Goal: Transaction & Acquisition: Purchase product/service

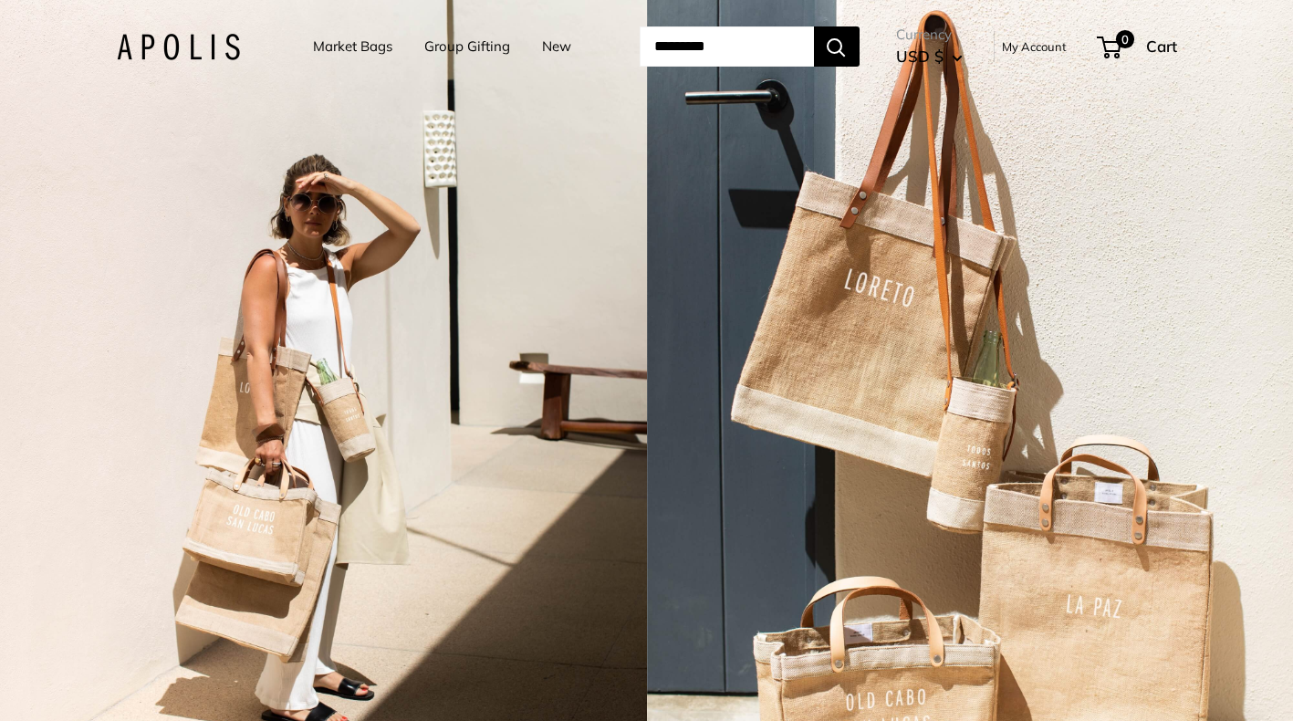
click at [323, 49] on link "Market Bags" at bounding box center [352, 47] width 79 height 26
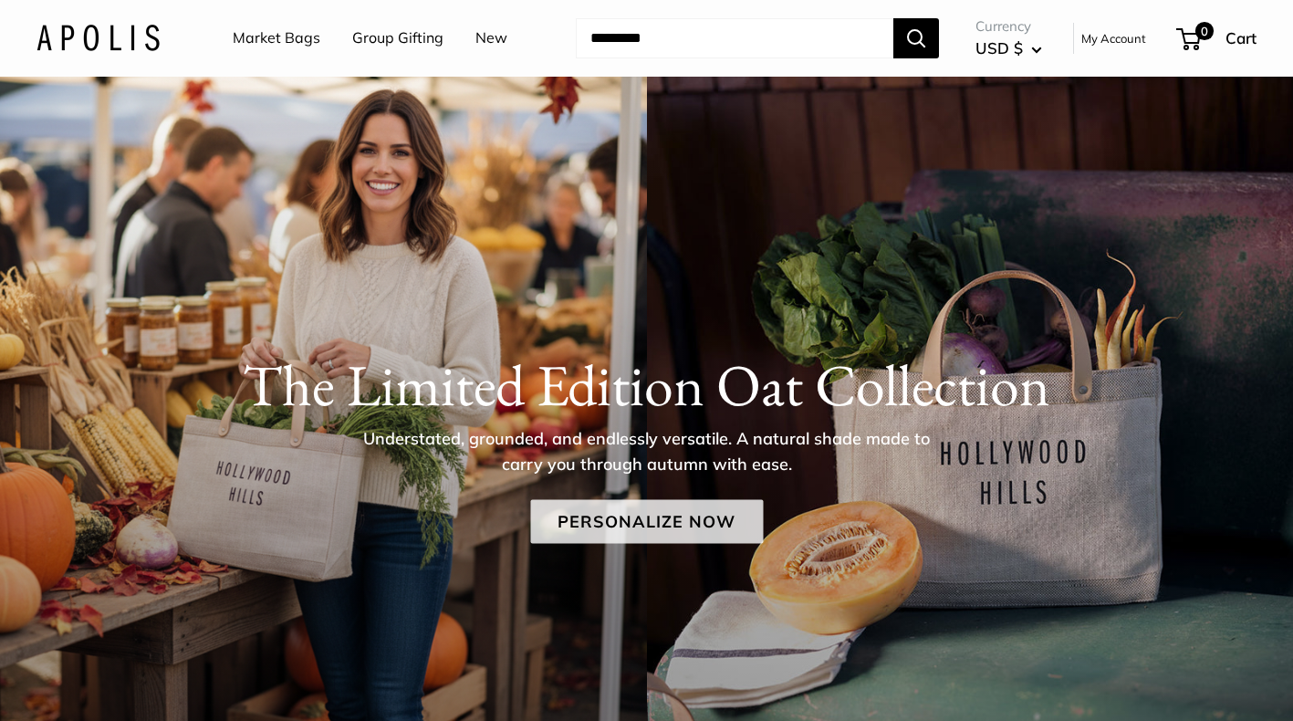
click at [553, 515] on link "Personalize Now" at bounding box center [646, 522] width 233 height 44
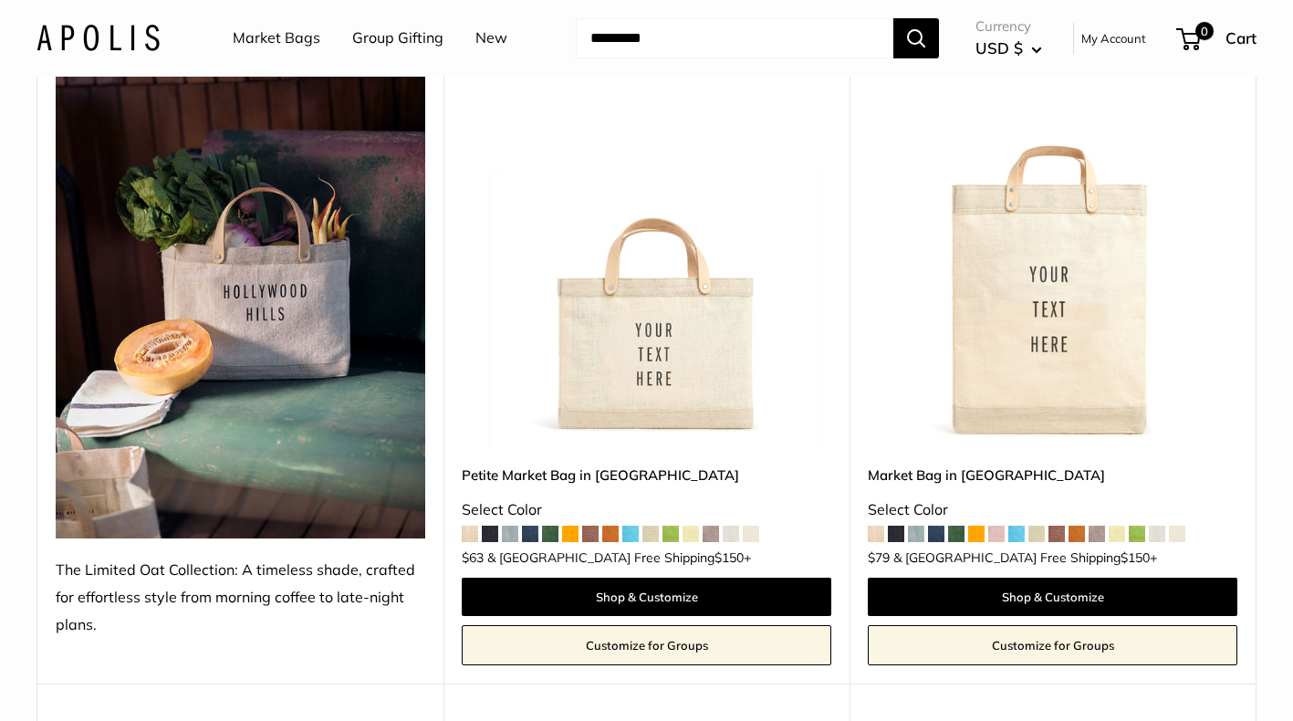
scroll to position [244, 0]
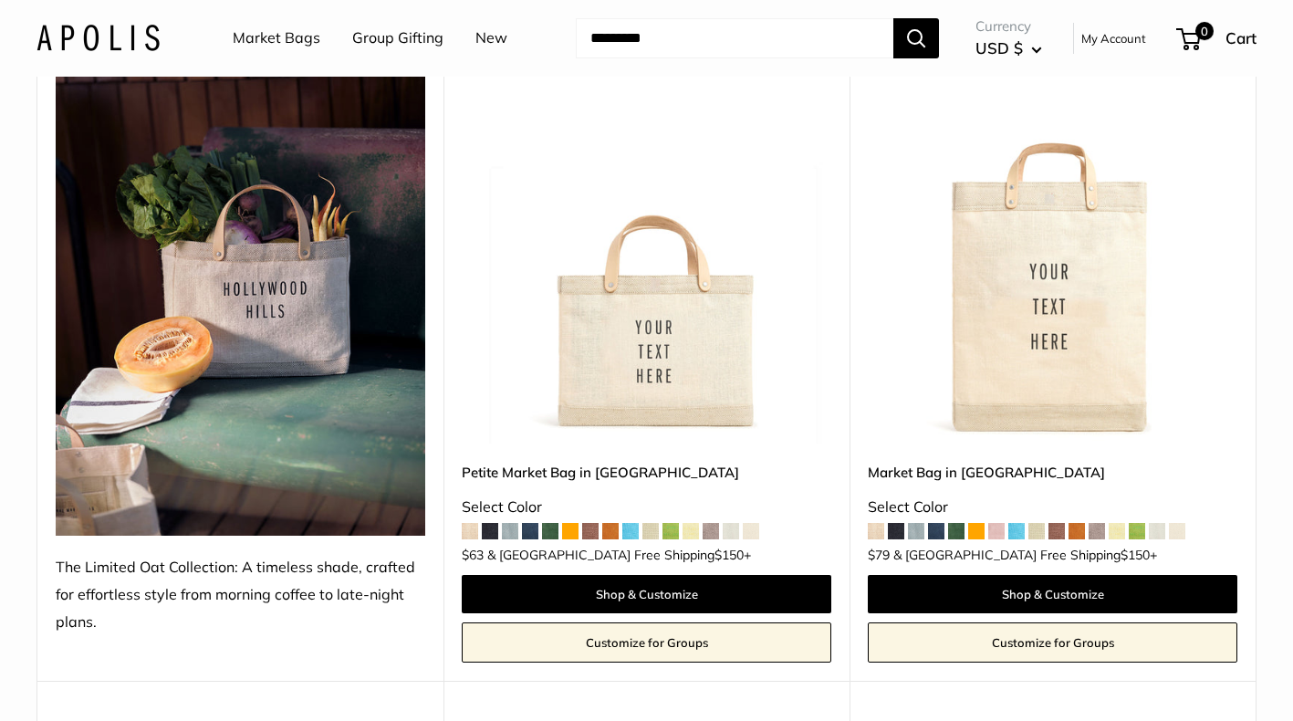
click at [478, 529] on span at bounding box center [470, 531] width 16 height 16
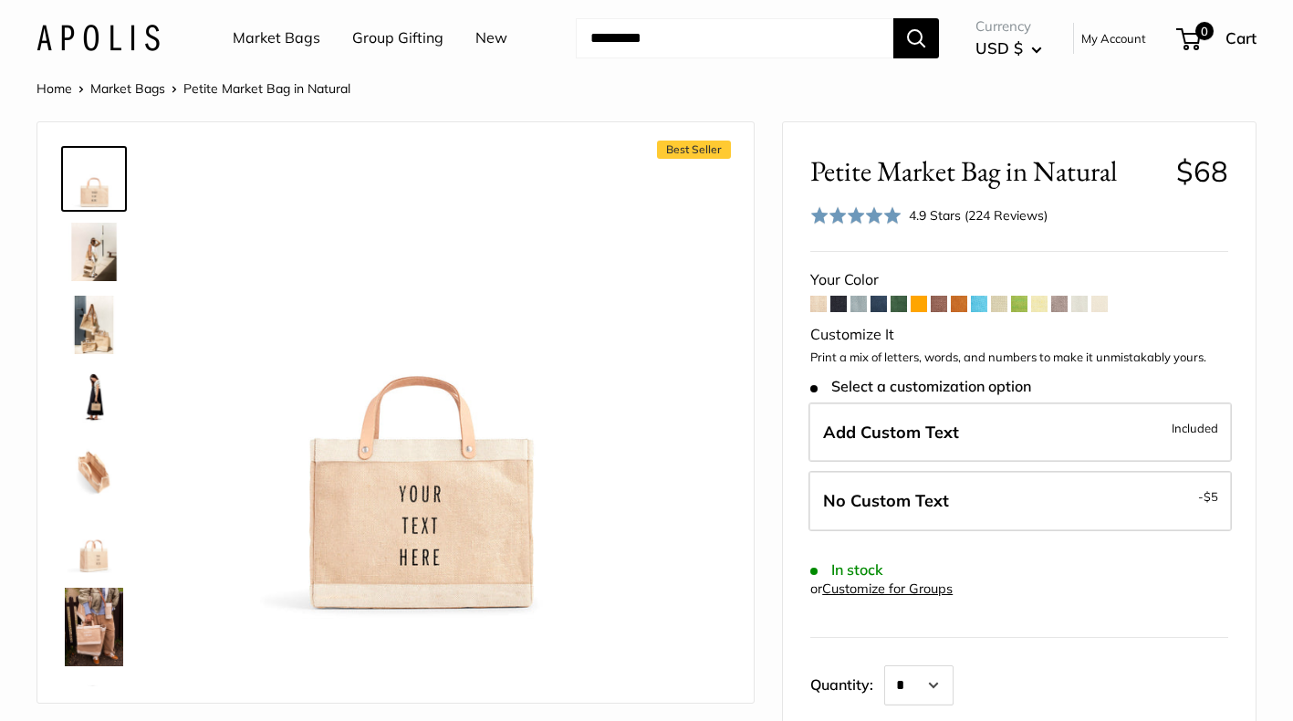
click at [841, 306] on span at bounding box center [838, 304] width 16 height 16
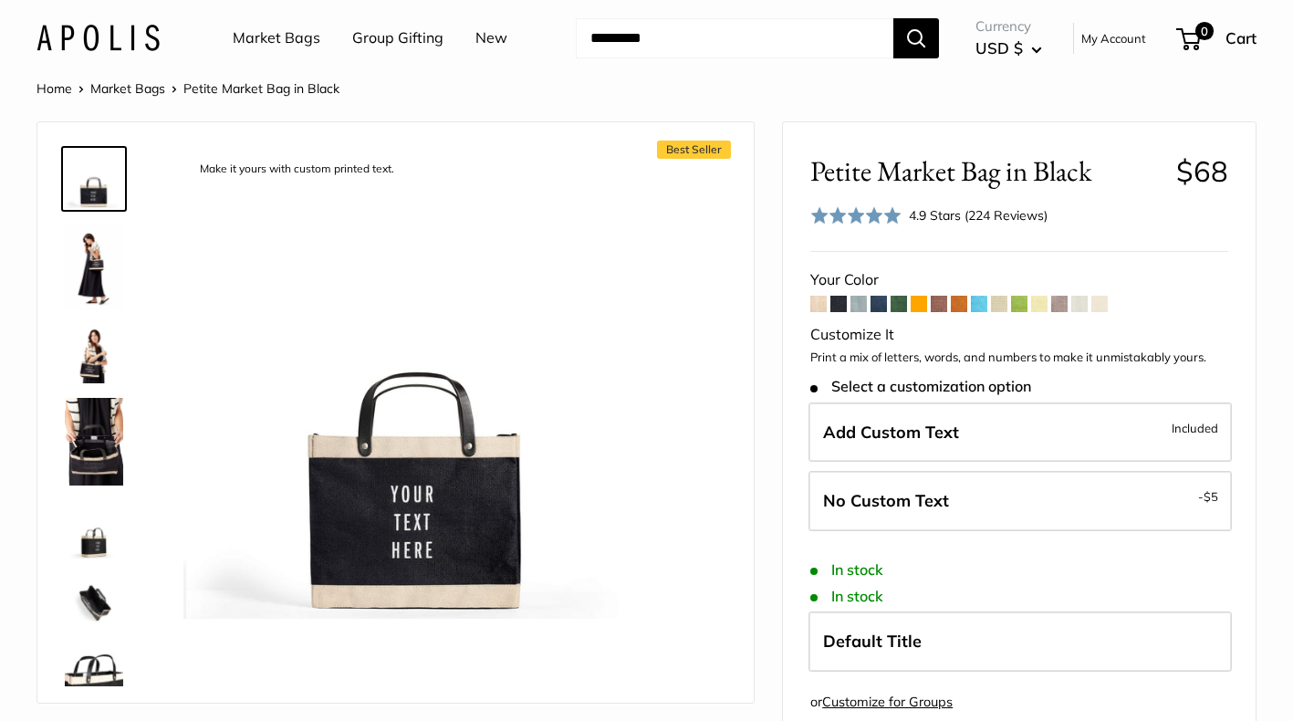
click at [1100, 308] on span at bounding box center [1099, 304] width 16 height 16
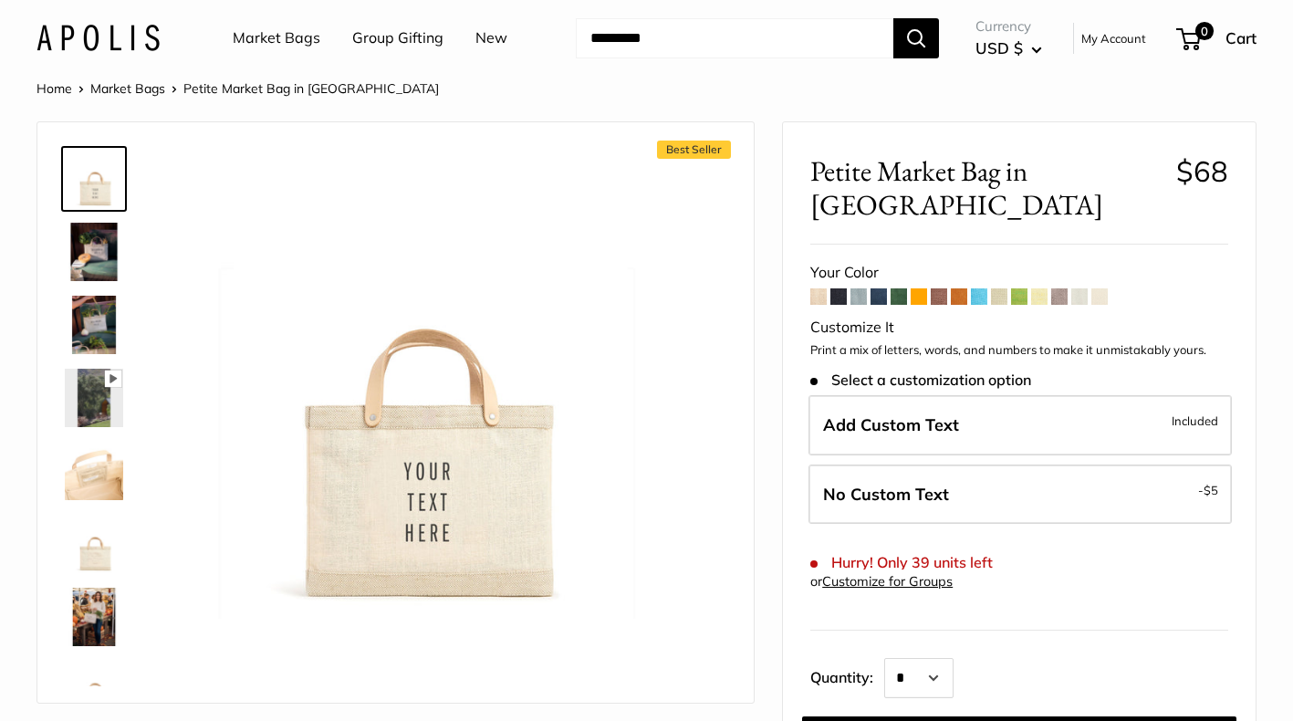
click at [1085, 288] on span at bounding box center [1079, 296] width 16 height 16
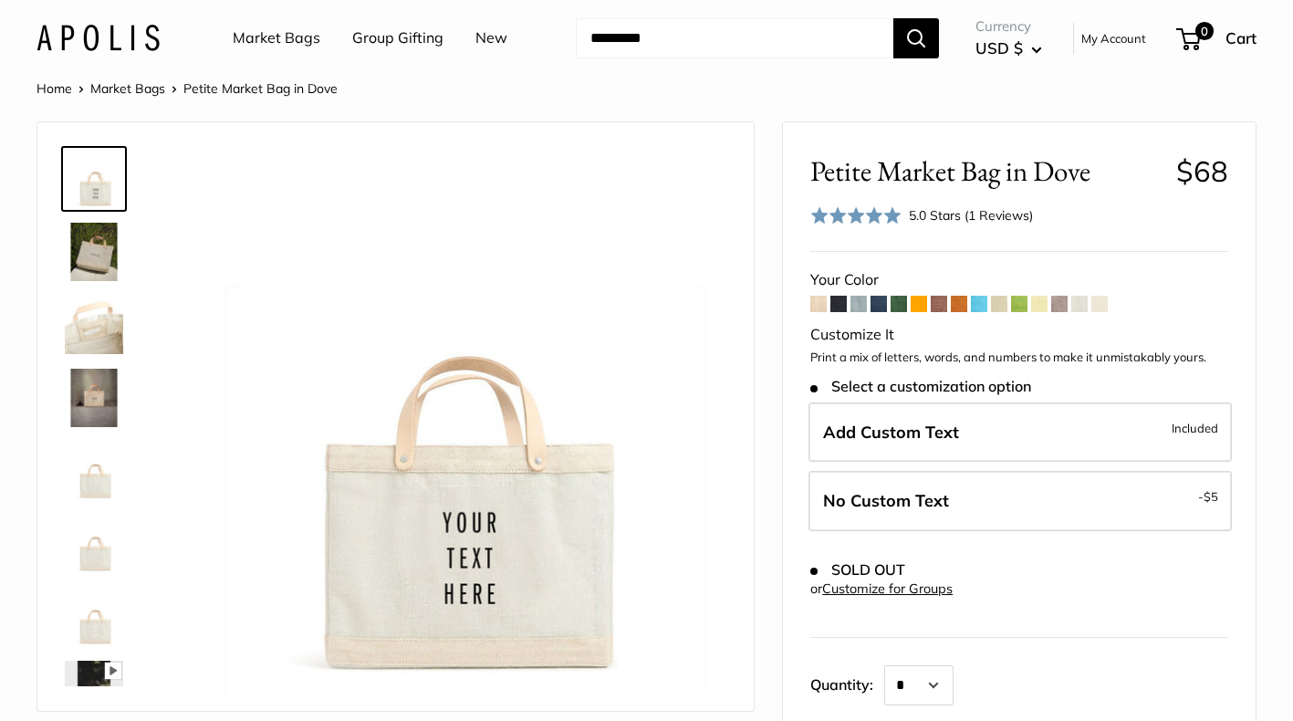
click at [1064, 302] on span at bounding box center [1059, 304] width 16 height 16
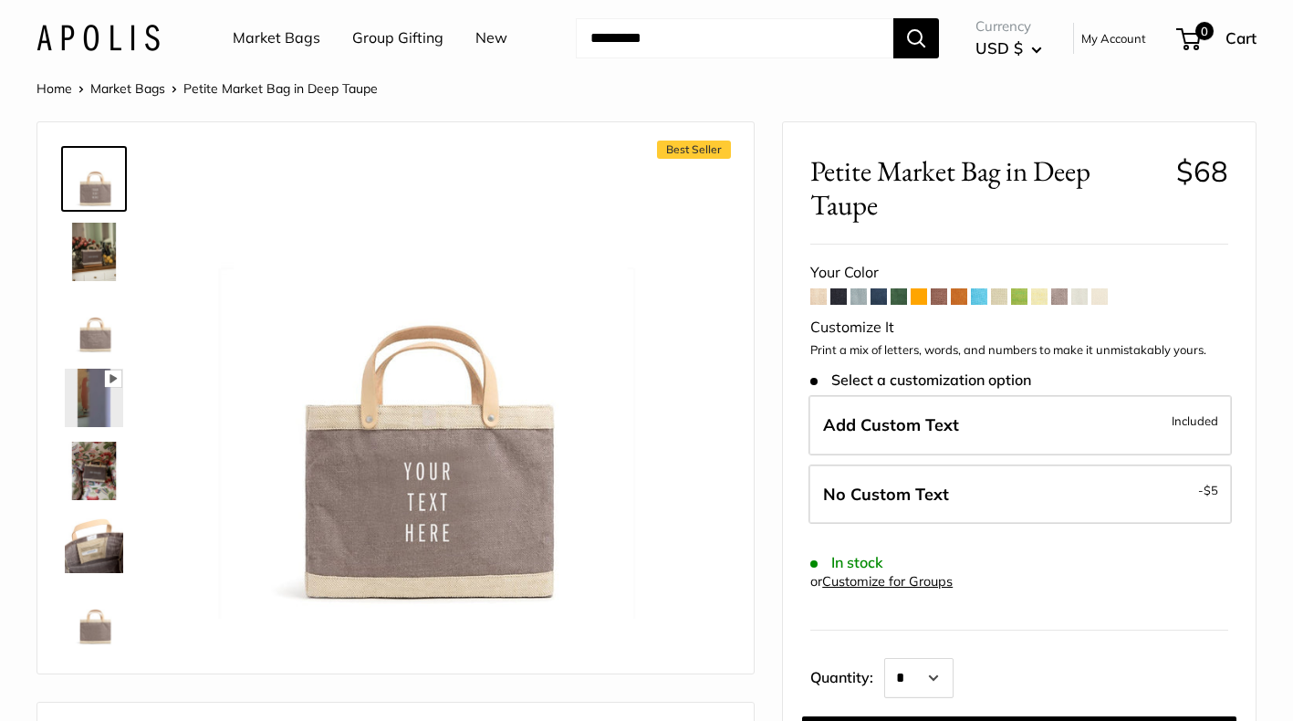
click at [1046, 298] on span at bounding box center [1039, 296] width 16 height 16
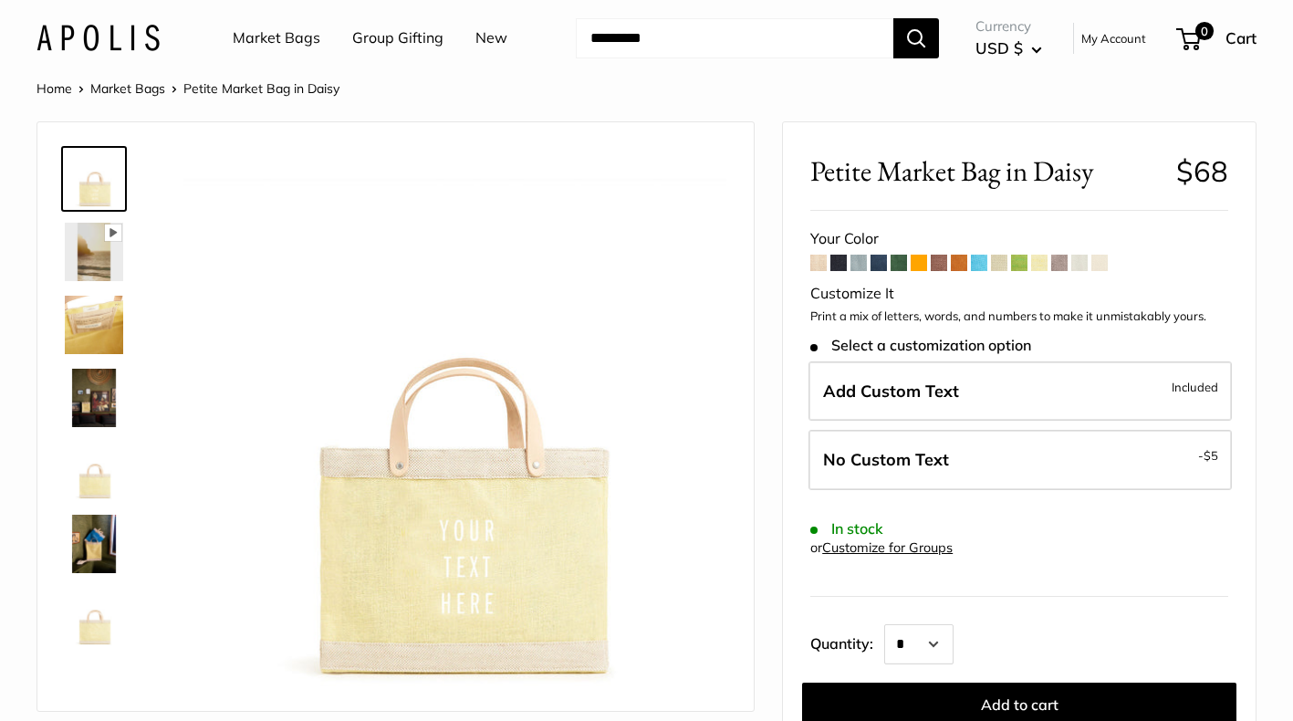
click at [1076, 268] on span at bounding box center [1079, 263] width 16 height 16
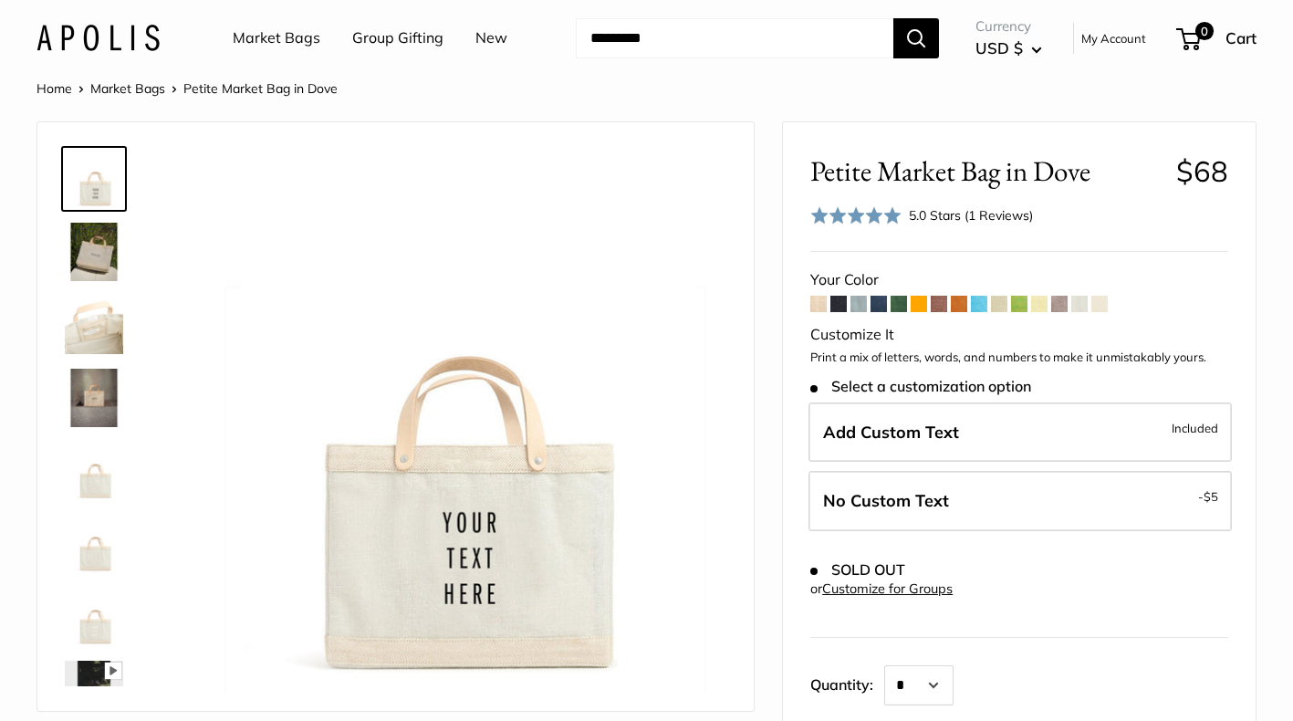
click at [96, 309] on img at bounding box center [94, 325] width 58 height 58
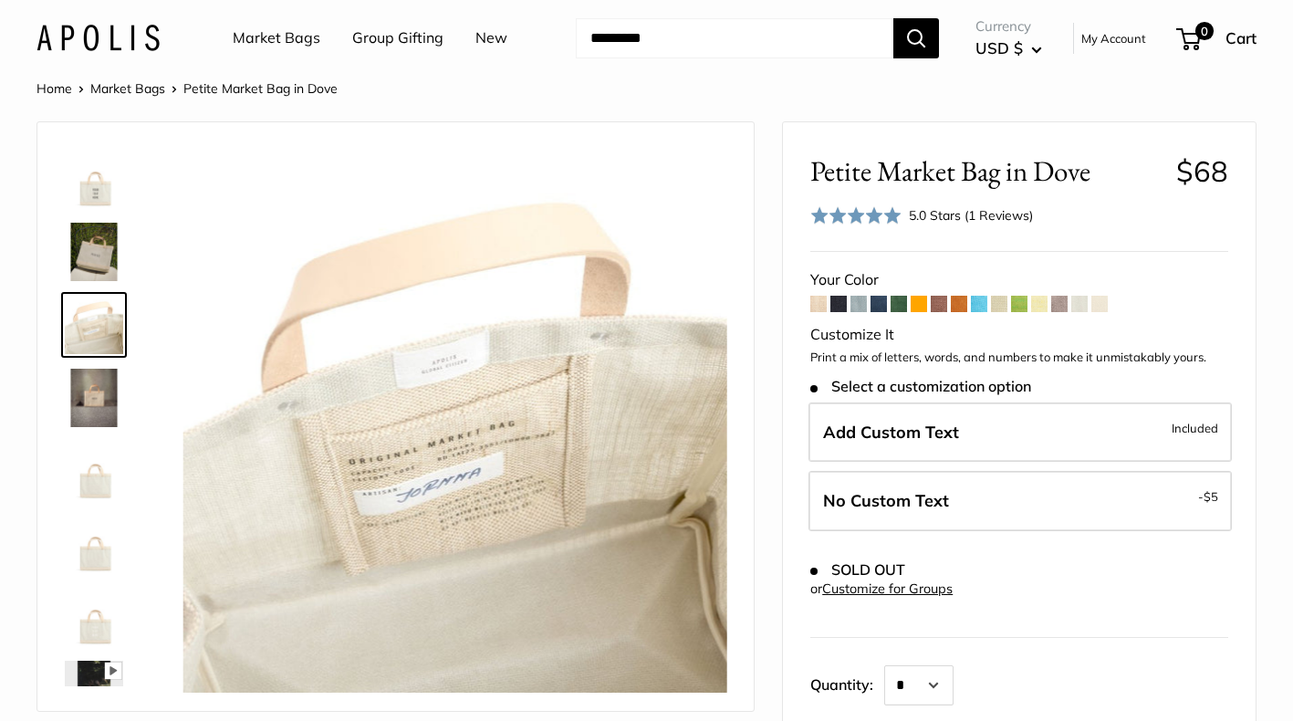
click at [101, 392] on img at bounding box center [94, 398] width 58 height 58
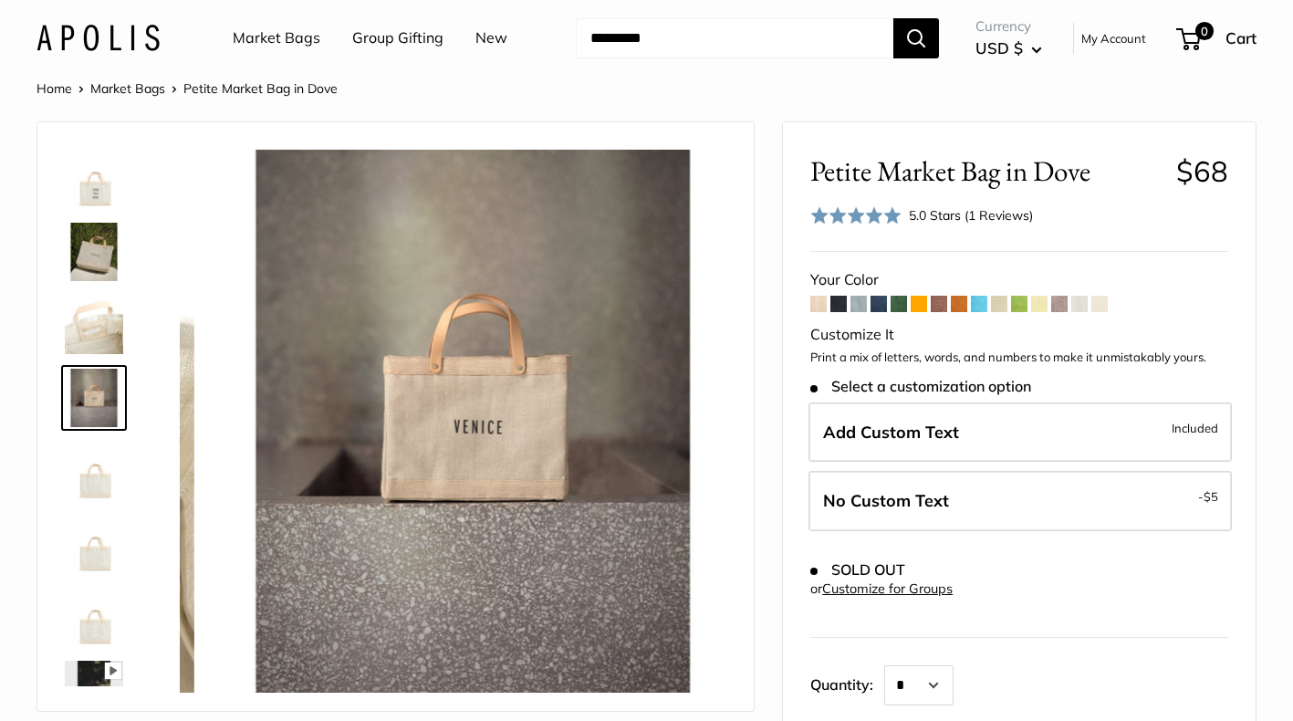
click at [102, 462] on img at bounding box center [94, 471] width 58 height 58
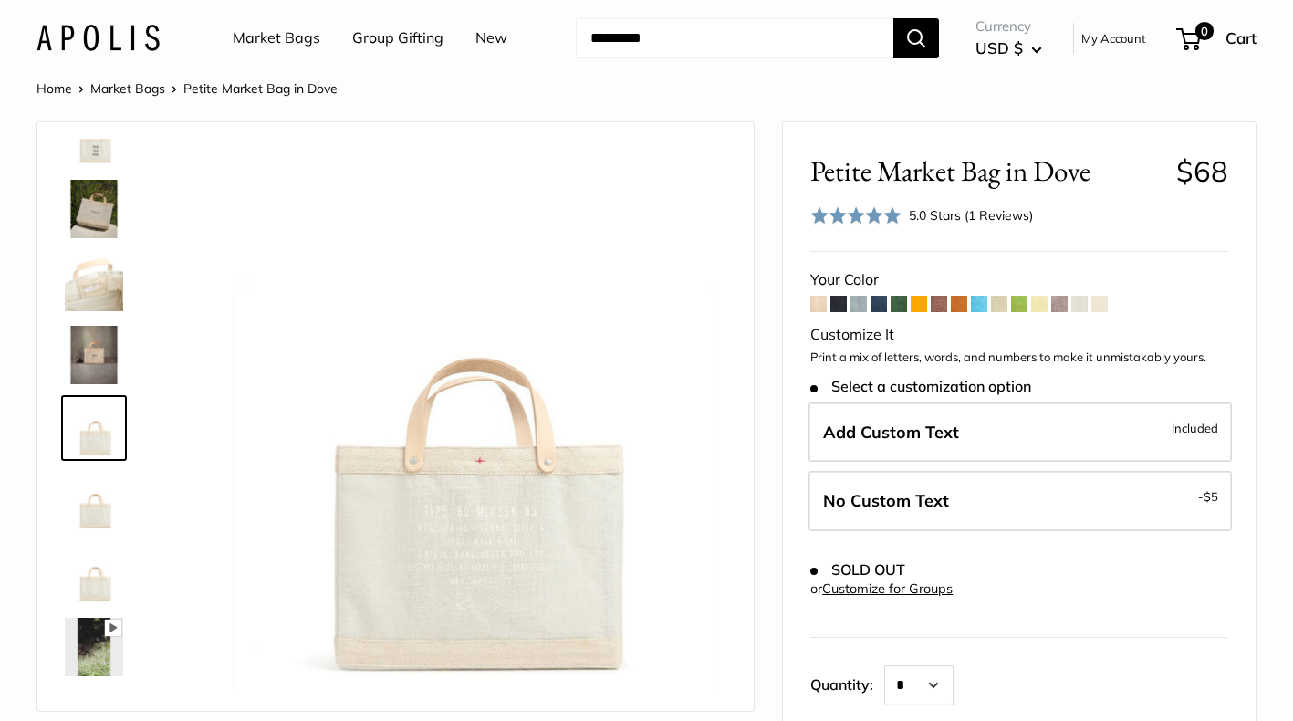
scroll to position [44, 0]
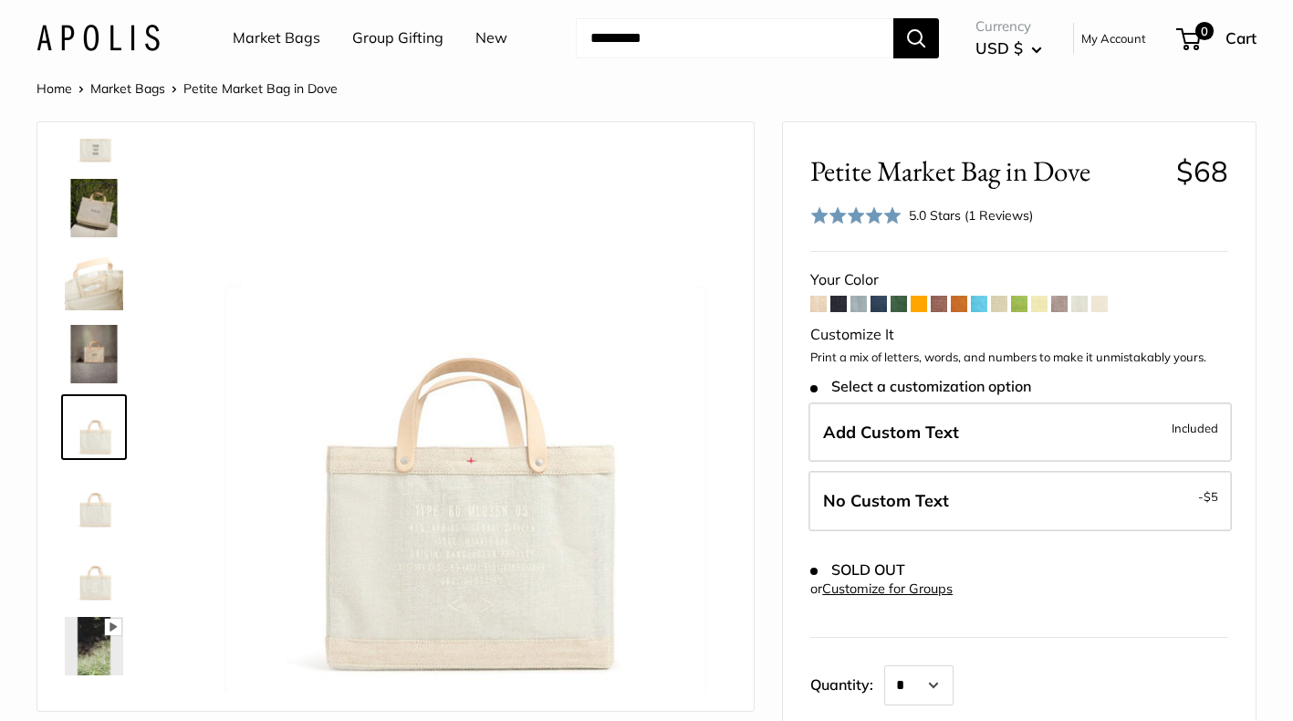
click at [1106, 303] on span at bounding box center [1099, 304] width 16 height 16
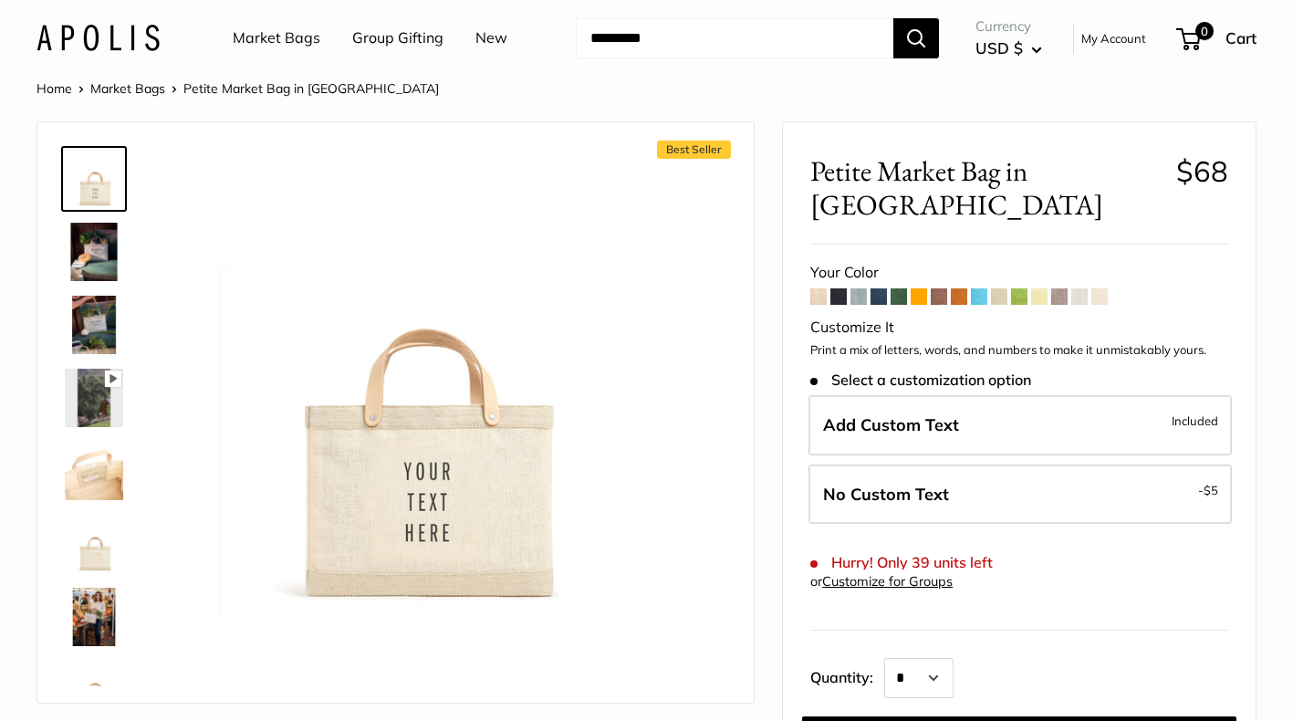
click at [80, 253] on img at bounding box center [94, 252] width 58 height 58
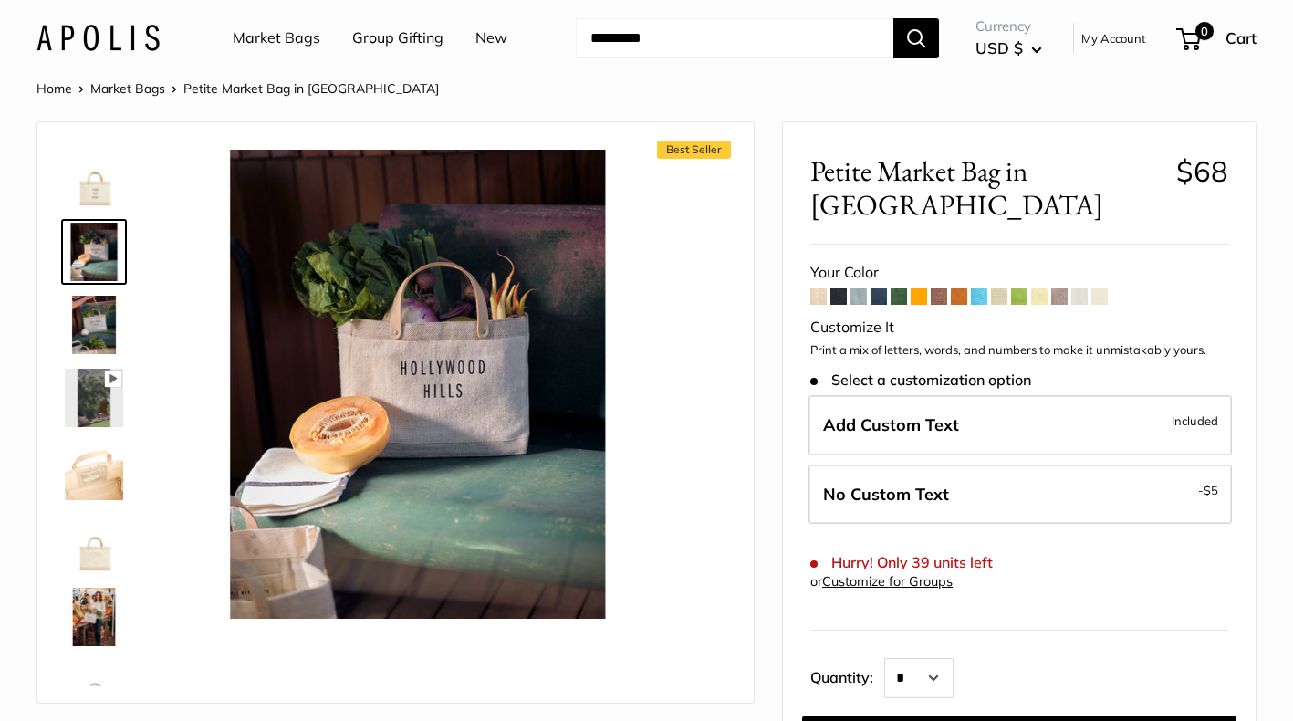
click at [88, 319] on img at bounding box center [94, 325] width 58 height 58
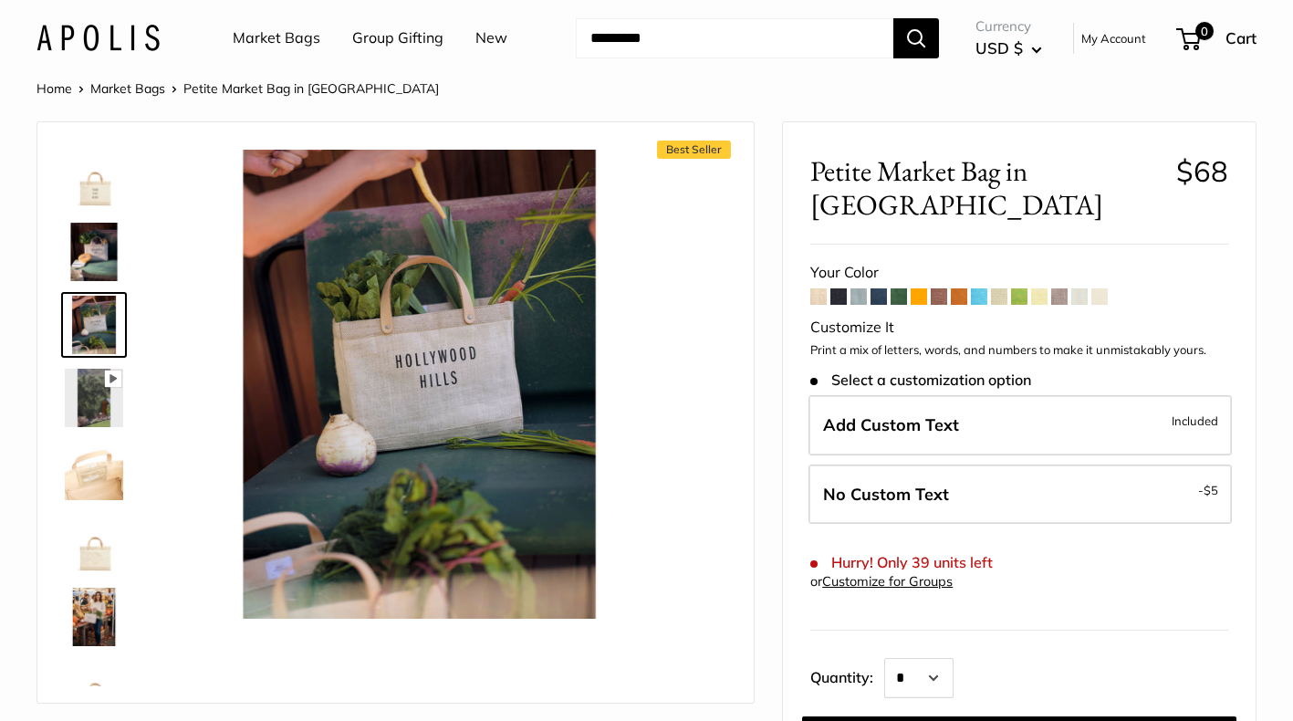
click at [93, 377] on img at bounding box center [94, 398] width 58 height 58
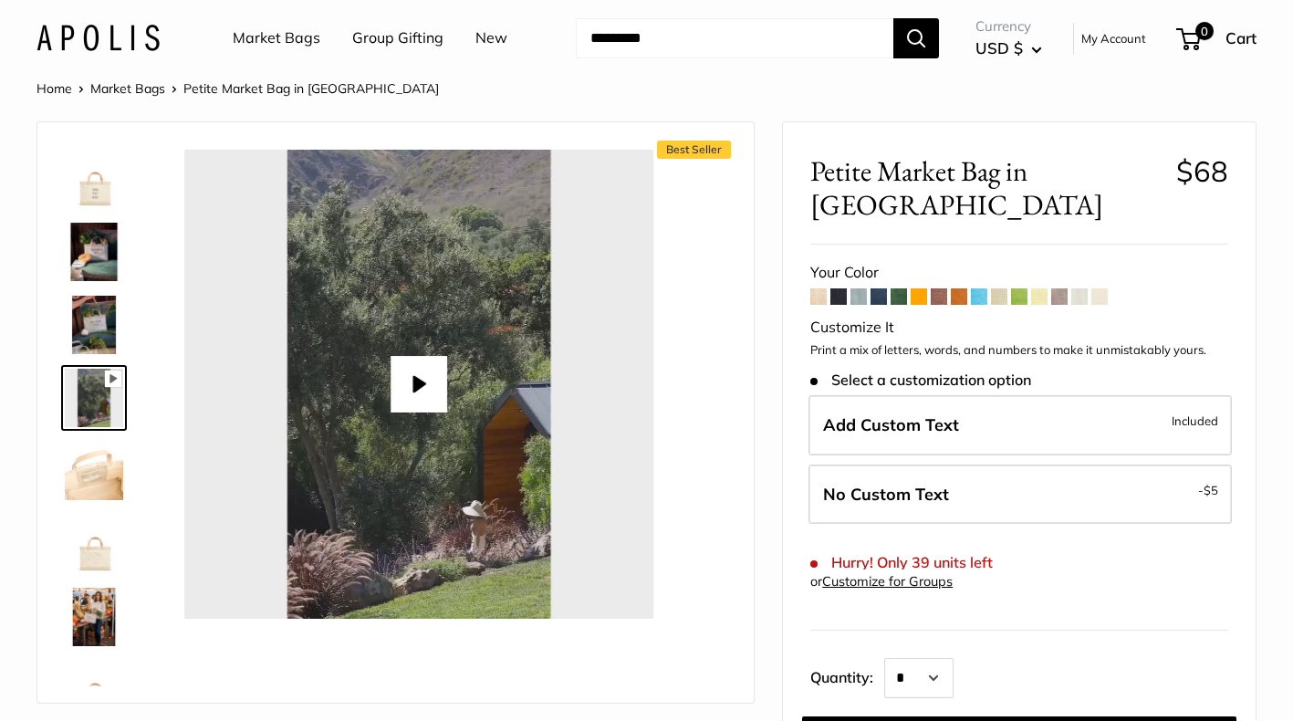
click at [96, 420] on img at bounding box center [94, 398] width 58 height 58
click at [97, 452] on img at bounding box center [94, 471] width 58 height 58
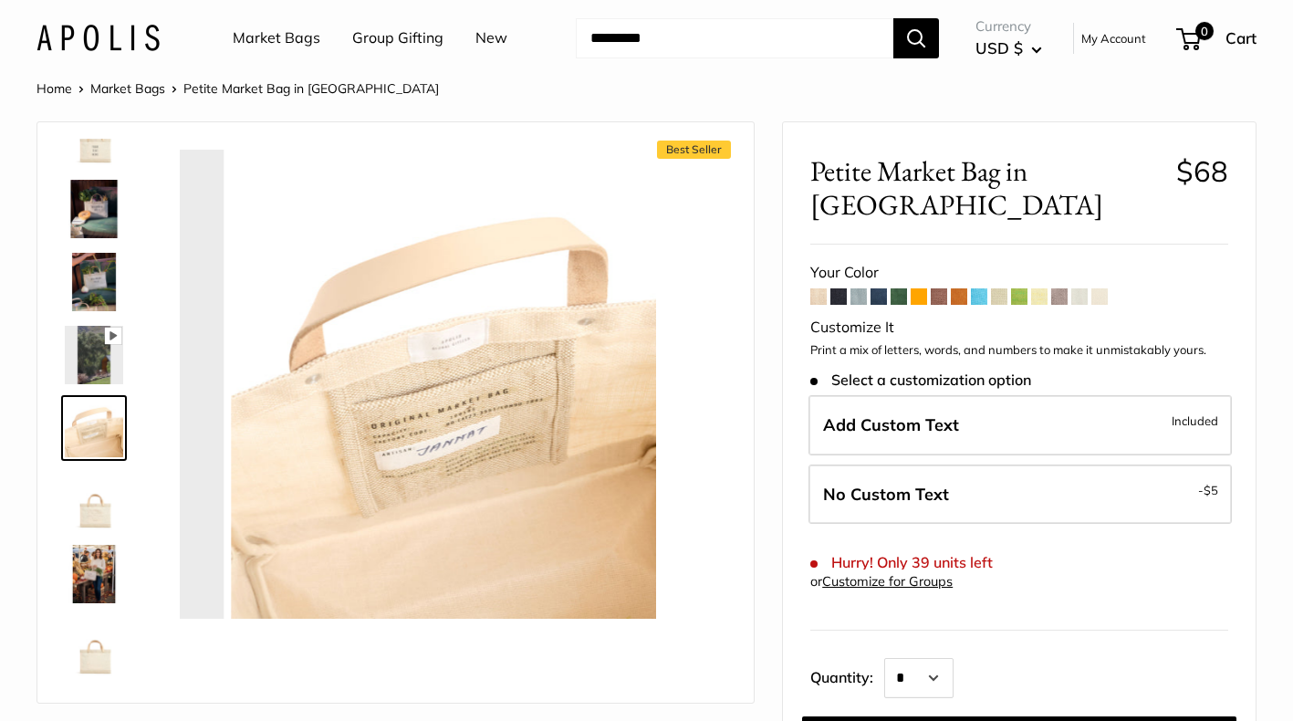
scroll to position [44, 0]
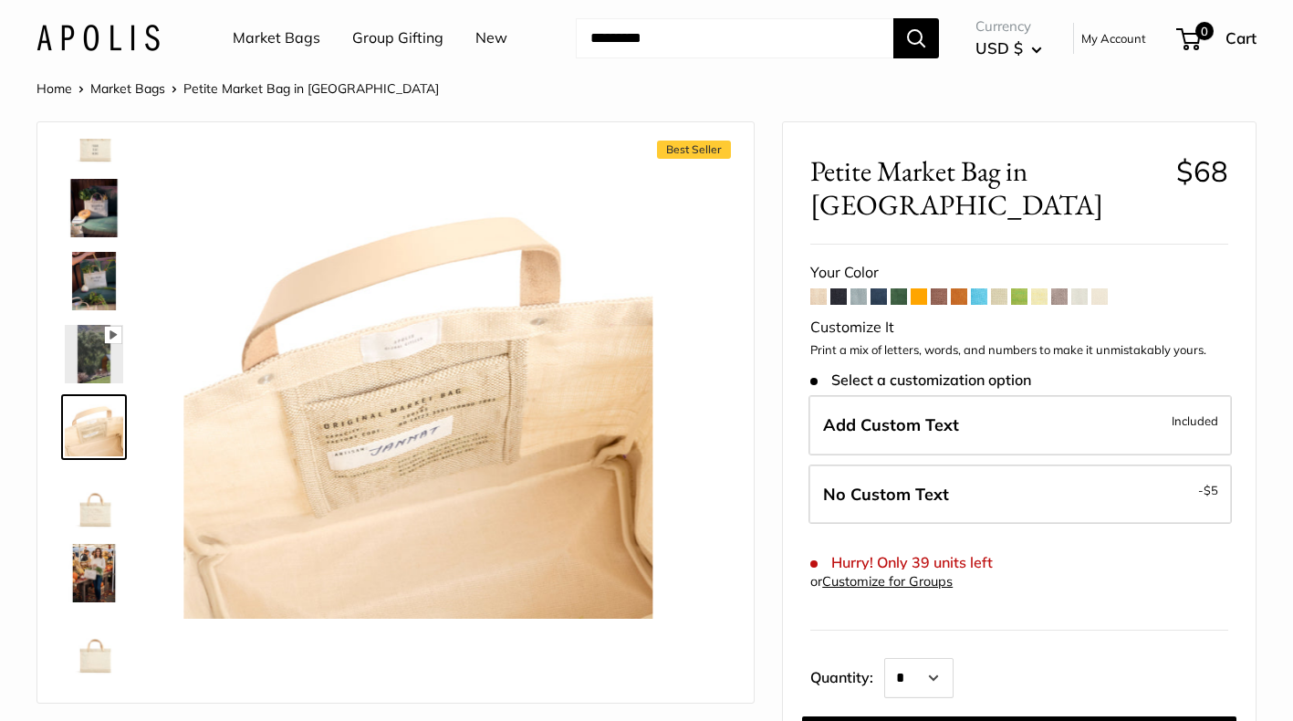
type input "****"
click at [105, 519] on img at bounding box center [94, 500] width 58 height 58
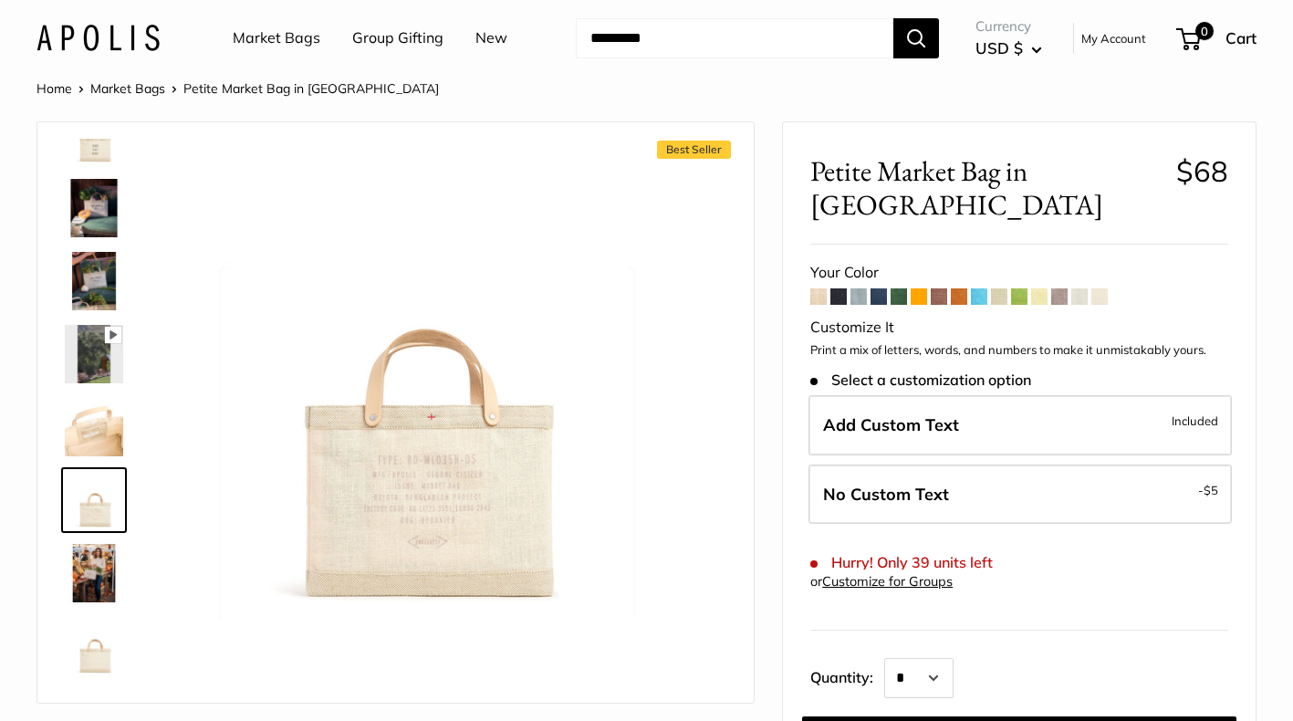
click at [103, 195] on img at bounding box center [94, 208] width 58 height 58
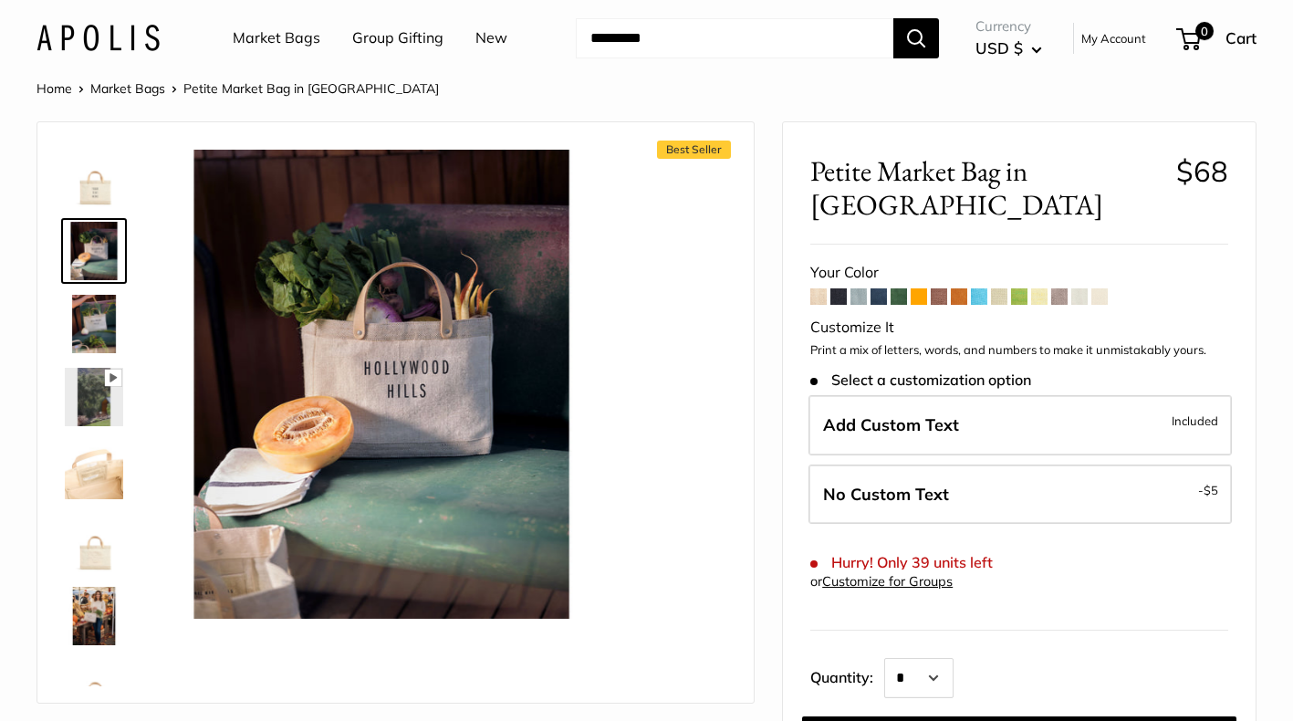
scroll to position [0, 0]
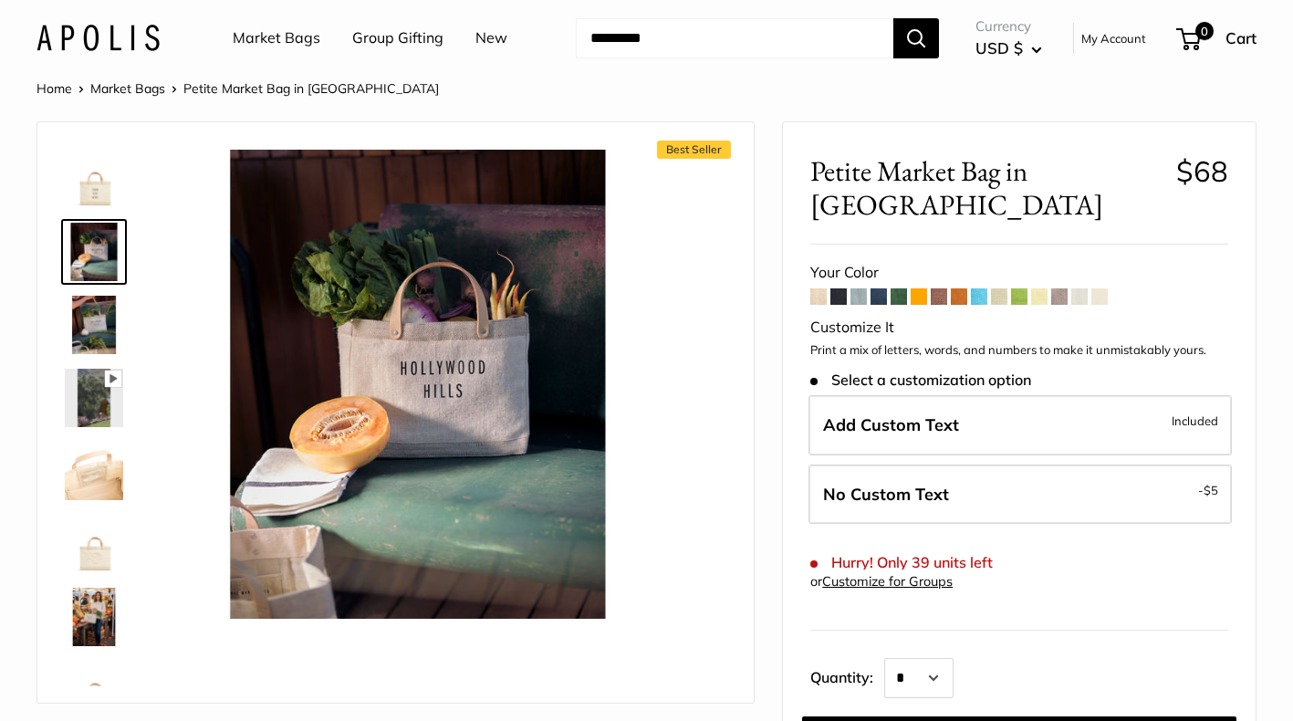
click at [824, 288] on span at bounding box center [818, 296] width 16 height 16
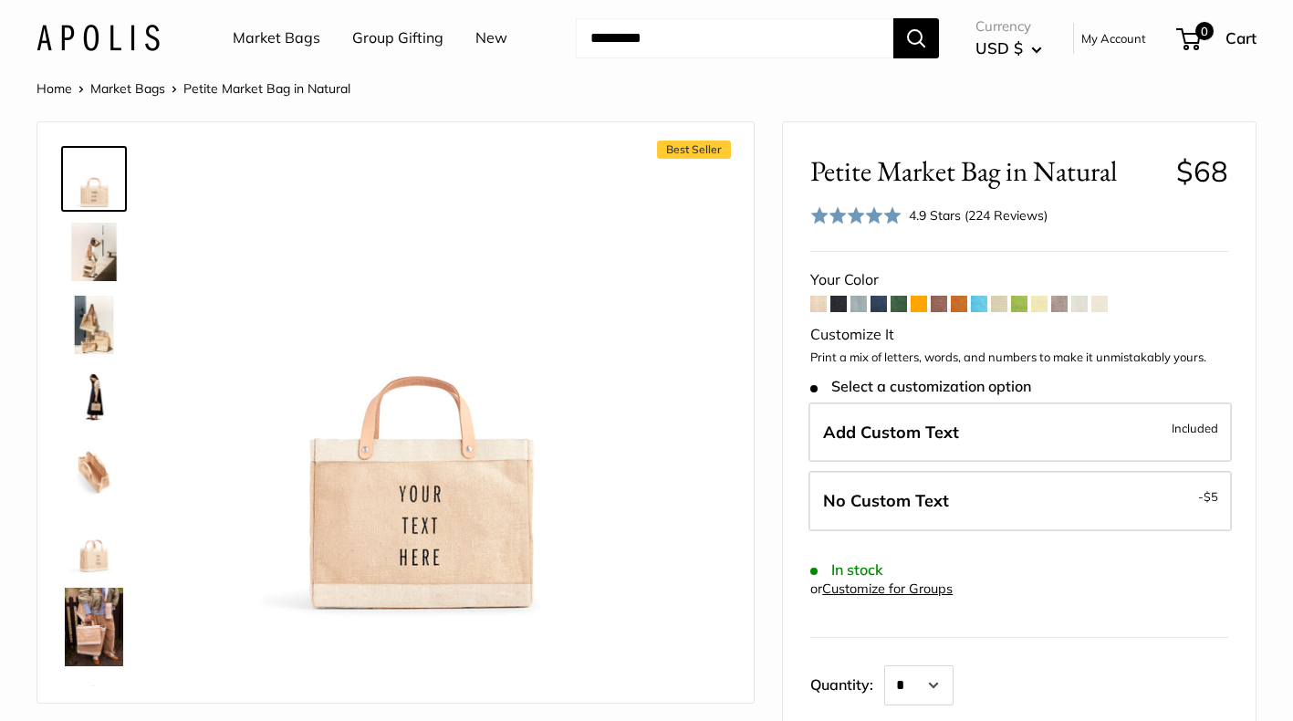
click at [840, 306] on span at bounding box center [838, 304] width 16 height 16
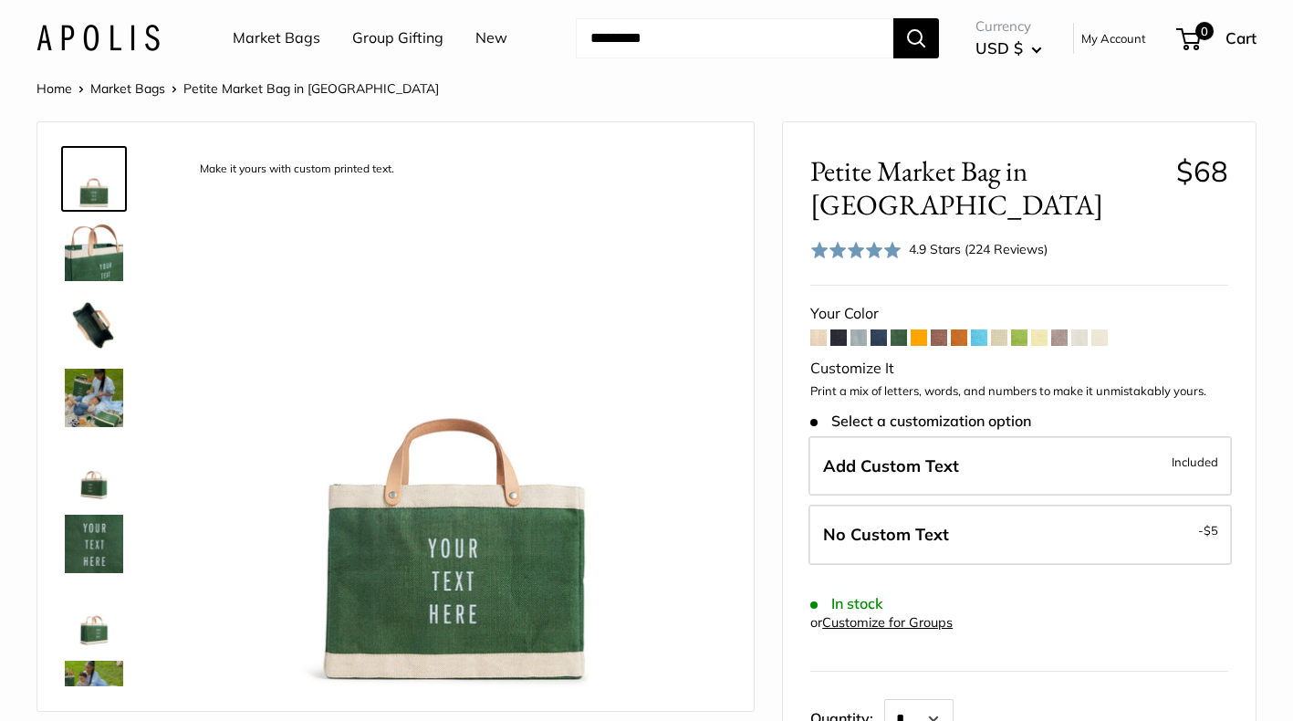
click at [917, 329] on span at bounding box center [918, 337] width 16 height 16
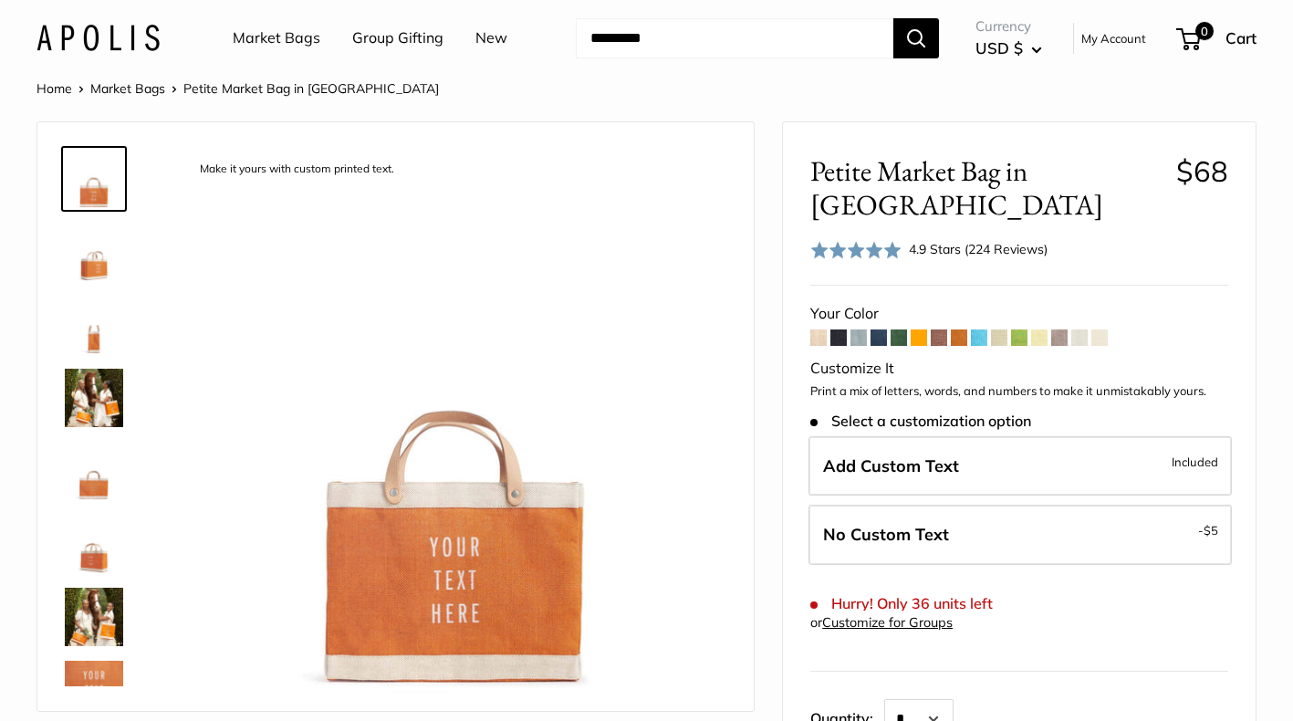
drag, startPoint x: 0, startPoint y: 0, endPoint x: 944, endPoint y: 310, distance: 993.8
click at [944, 329] on span at bounding box center [938, 337] width 16 height 16
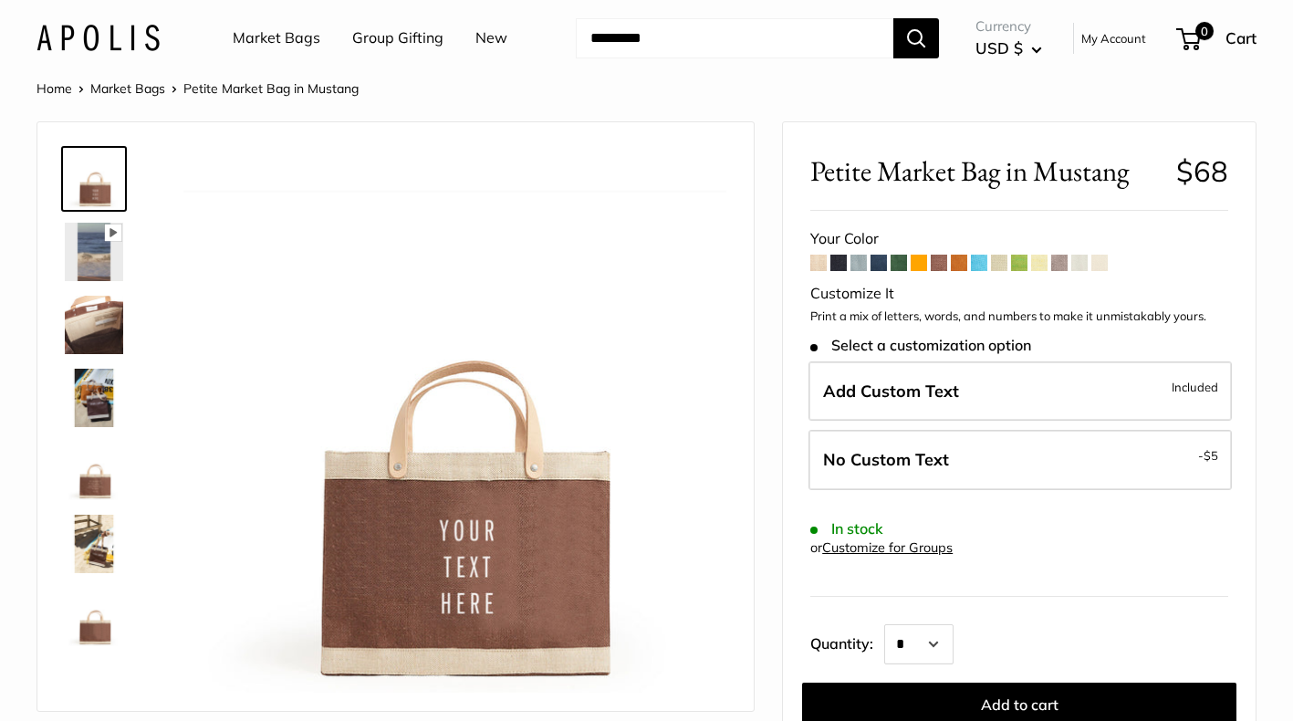
click at [961, 269] on span at bounding box center [959, 263] width 16 height 16
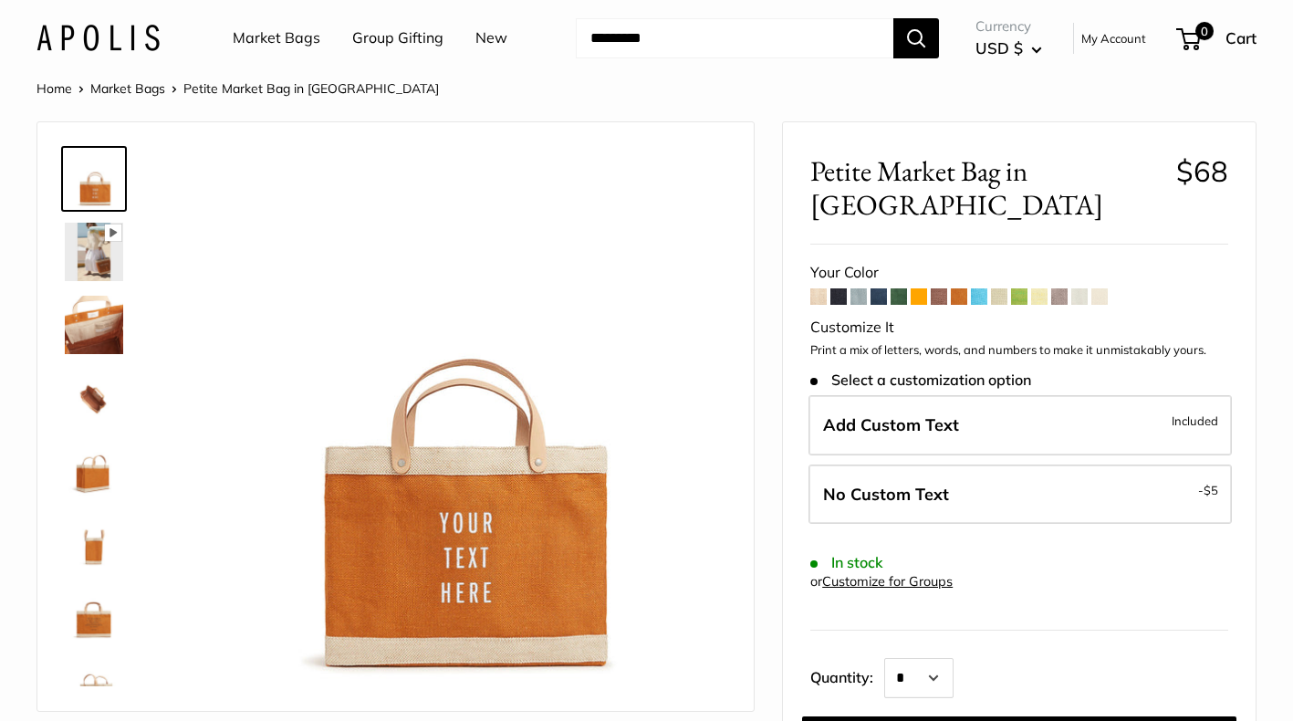
click at [979, 288] on span at bounding box center [979, 296] width 16 height 16
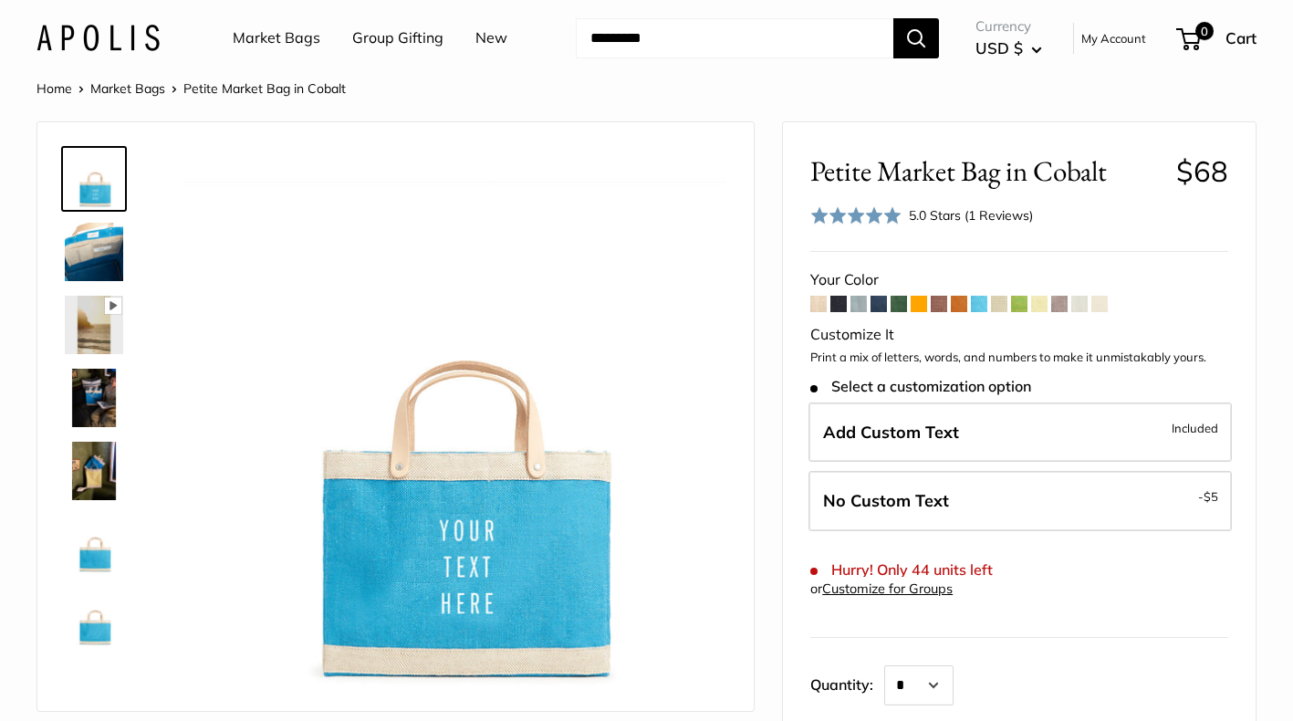
click at [1001, 306] on span at bounding box center [999, 304] width 16 height 16
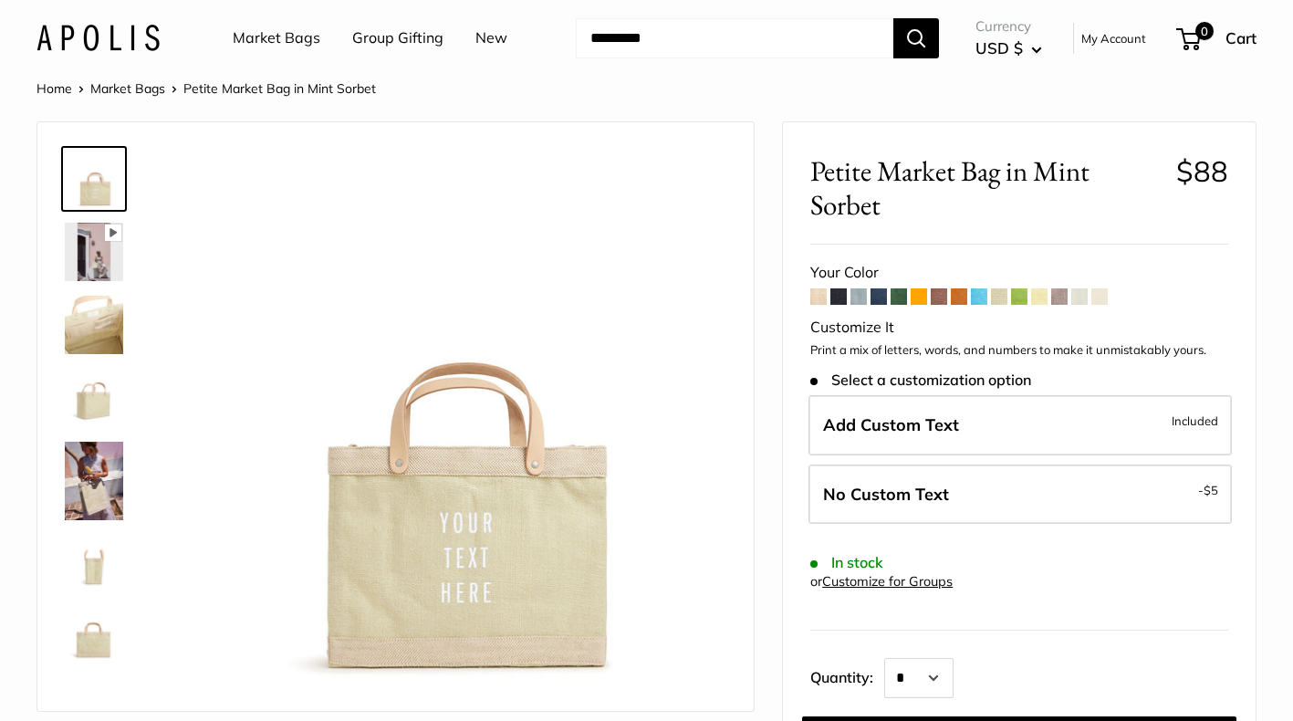
click at [837, 297] on span at bounding box center [838, 296] width 16 height 16
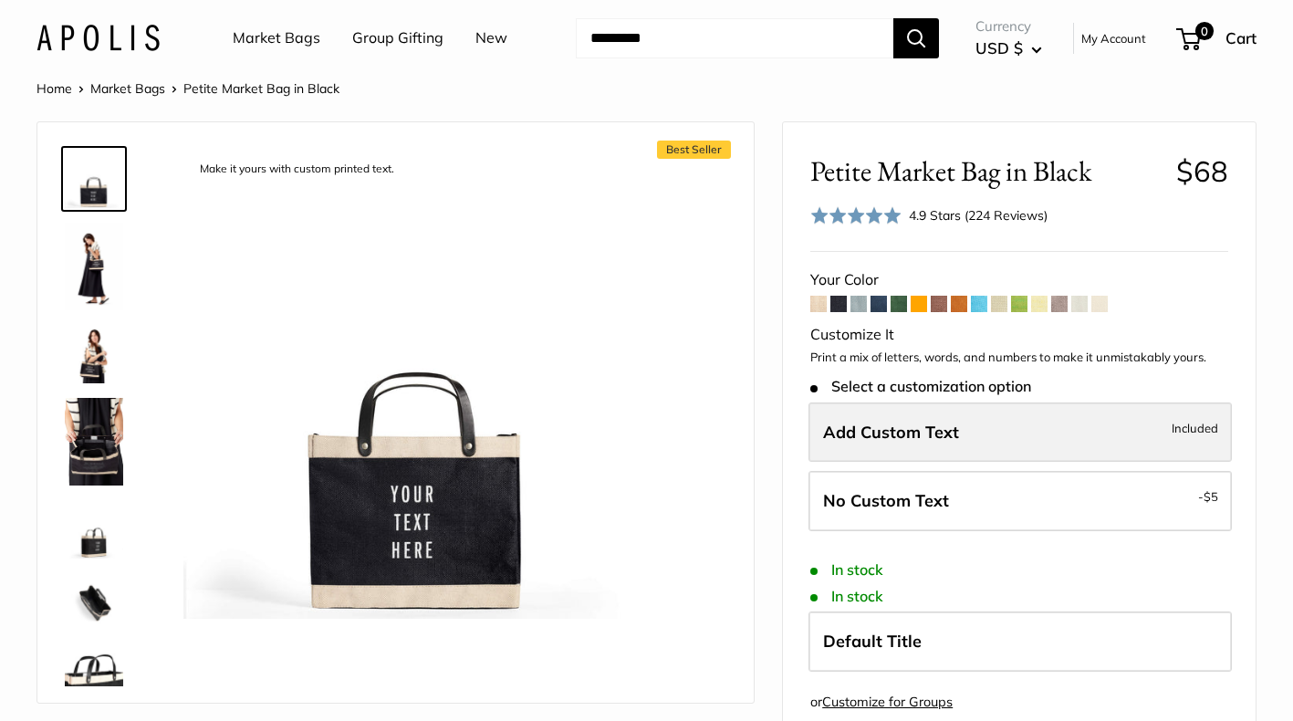
click at [1006, 424] on label "Add Custom Text Included" at bounding box center [1019, 432] width 423 height 60
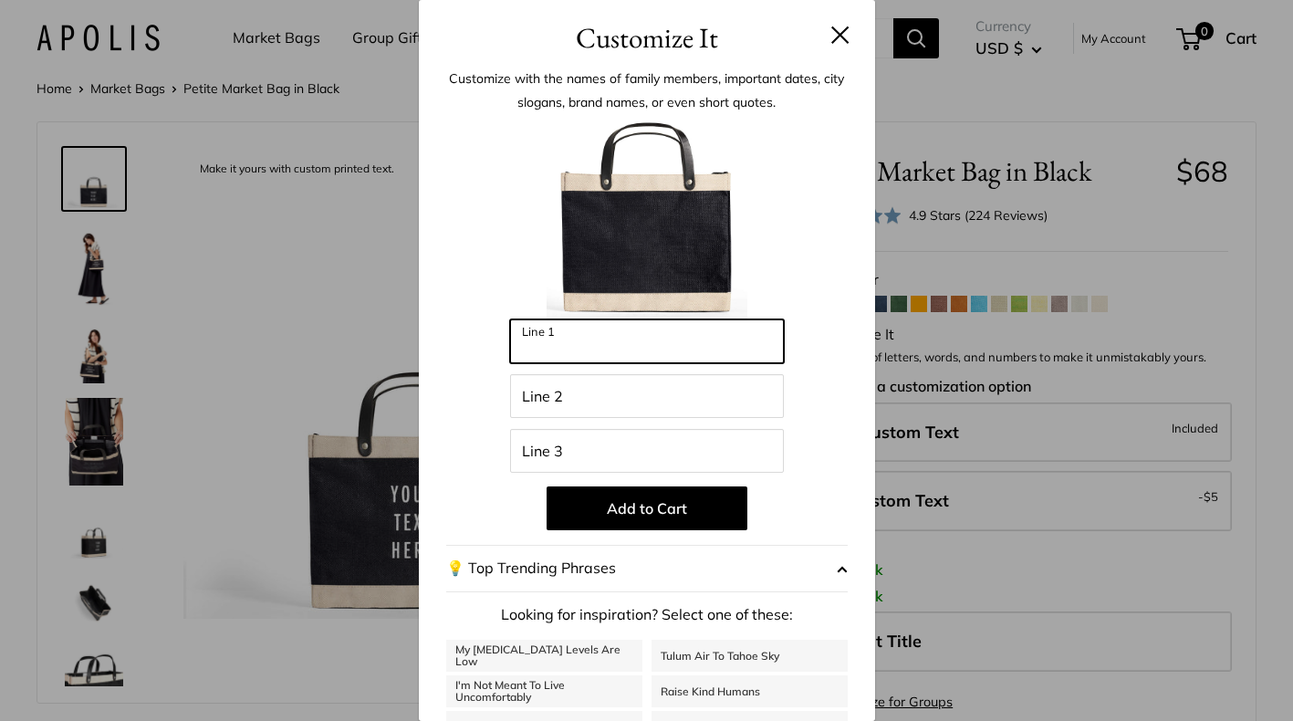
click at [654, 350] on input "Line 1" at bounding box center [647, 341] width 274 height 44
type input "**********"
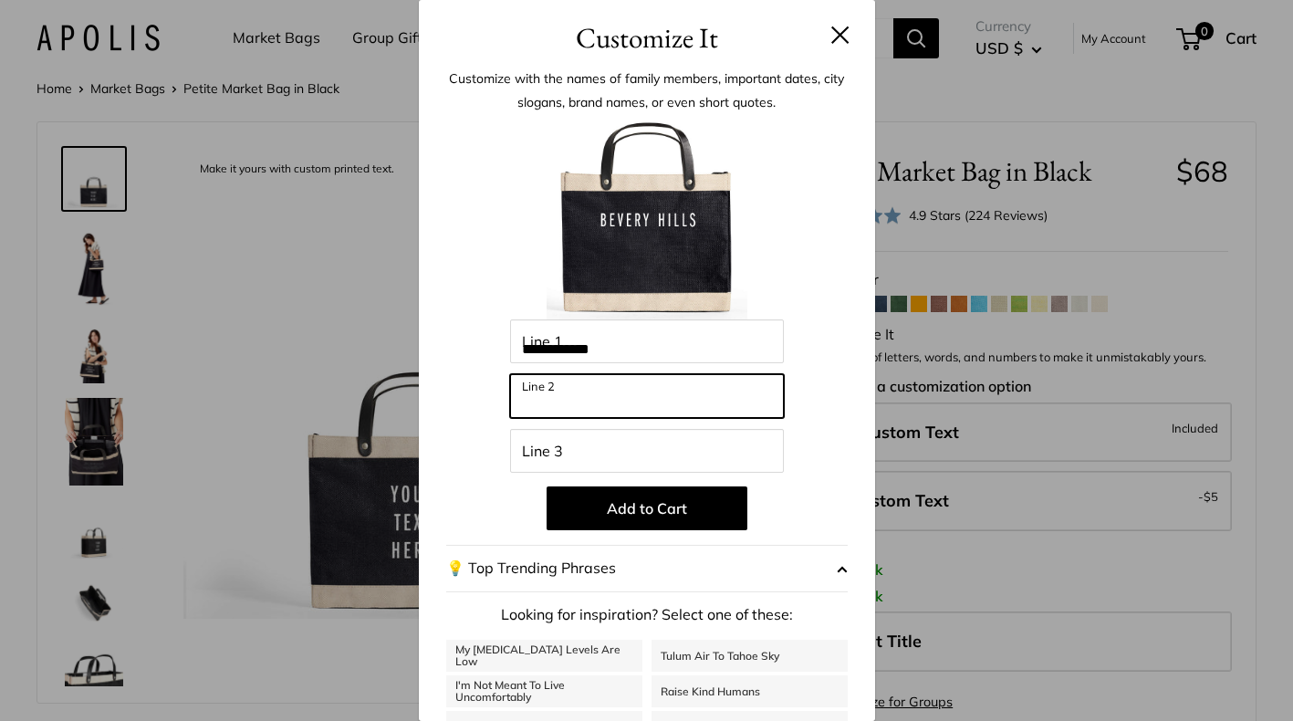
click at [641, 400] on input "Line 2" at bounding box center [647, 396] width 274 height 44
type input "**********"
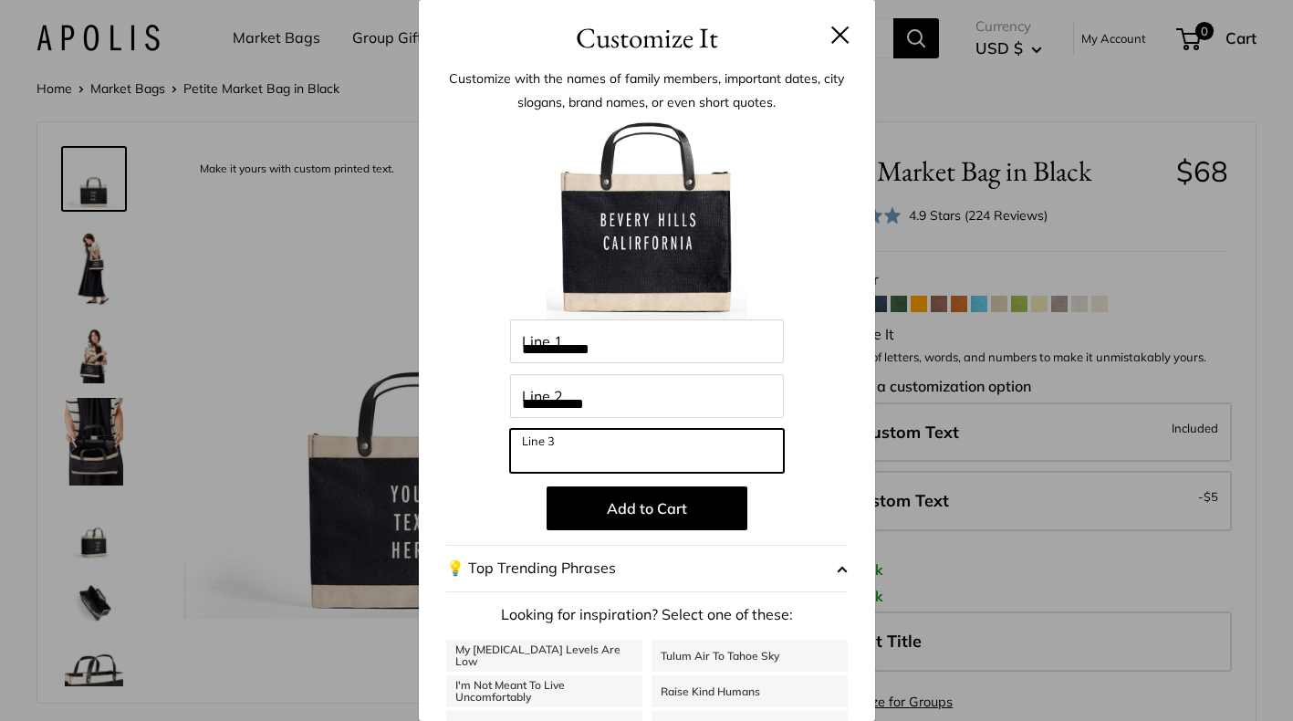
click at [613, 451] on input "Line 3" at bounding box center [647, 451] width 274 height 44
type input "*****"
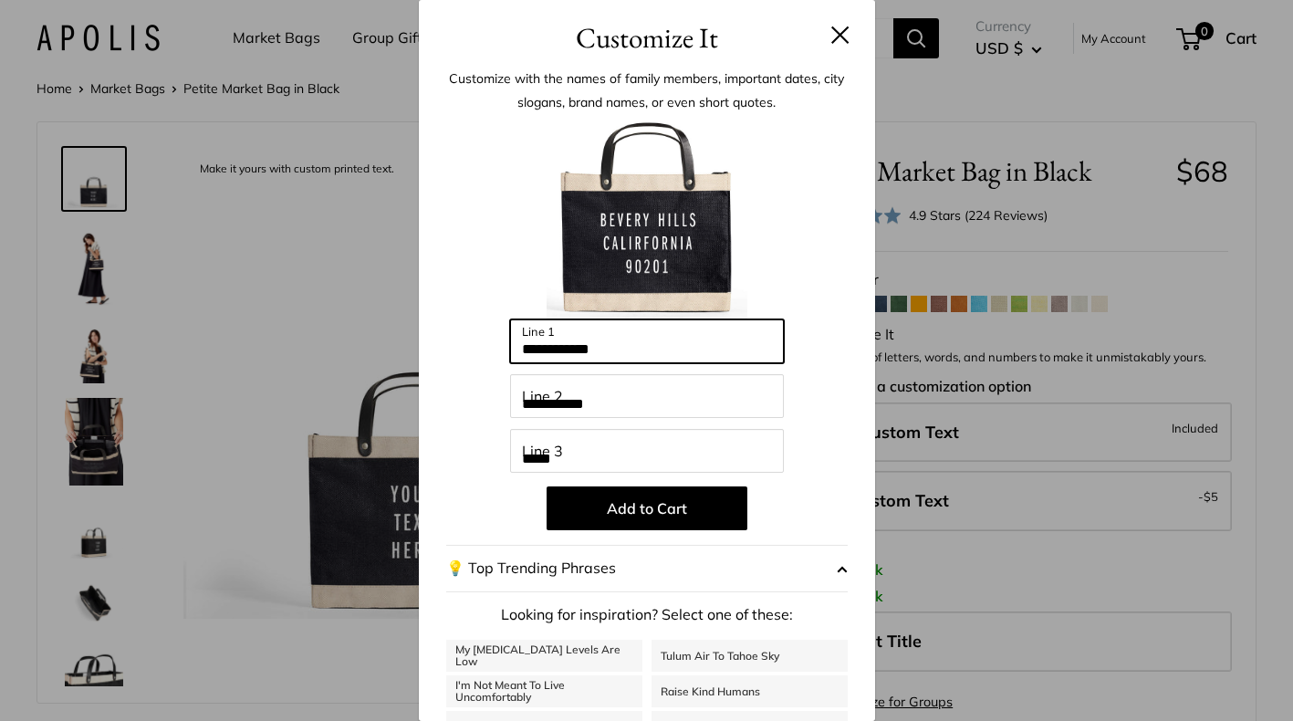
click at [570, 349] on input "**********" at bounding box center [647, 341] width 274 height 44
type input "**********"
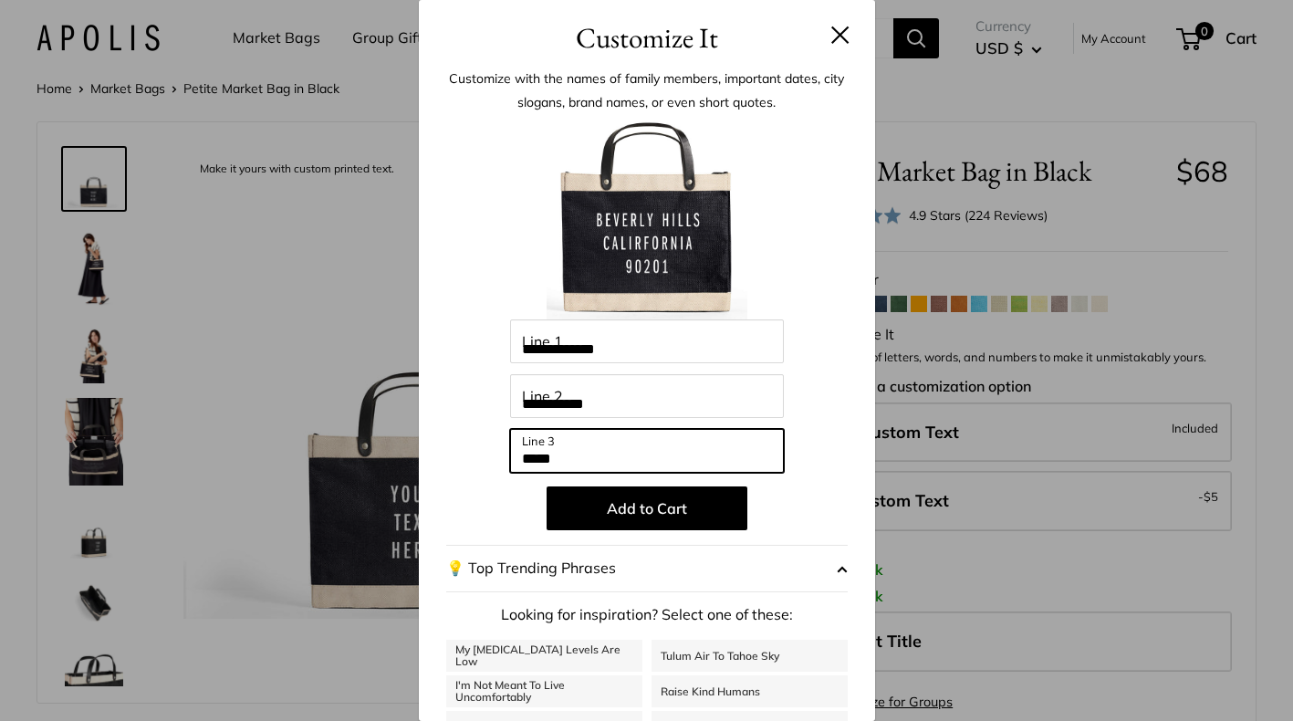
click at [597, 458] on input "*****" at bounding box center [647, 451] width 274 height 44
type input "*****"
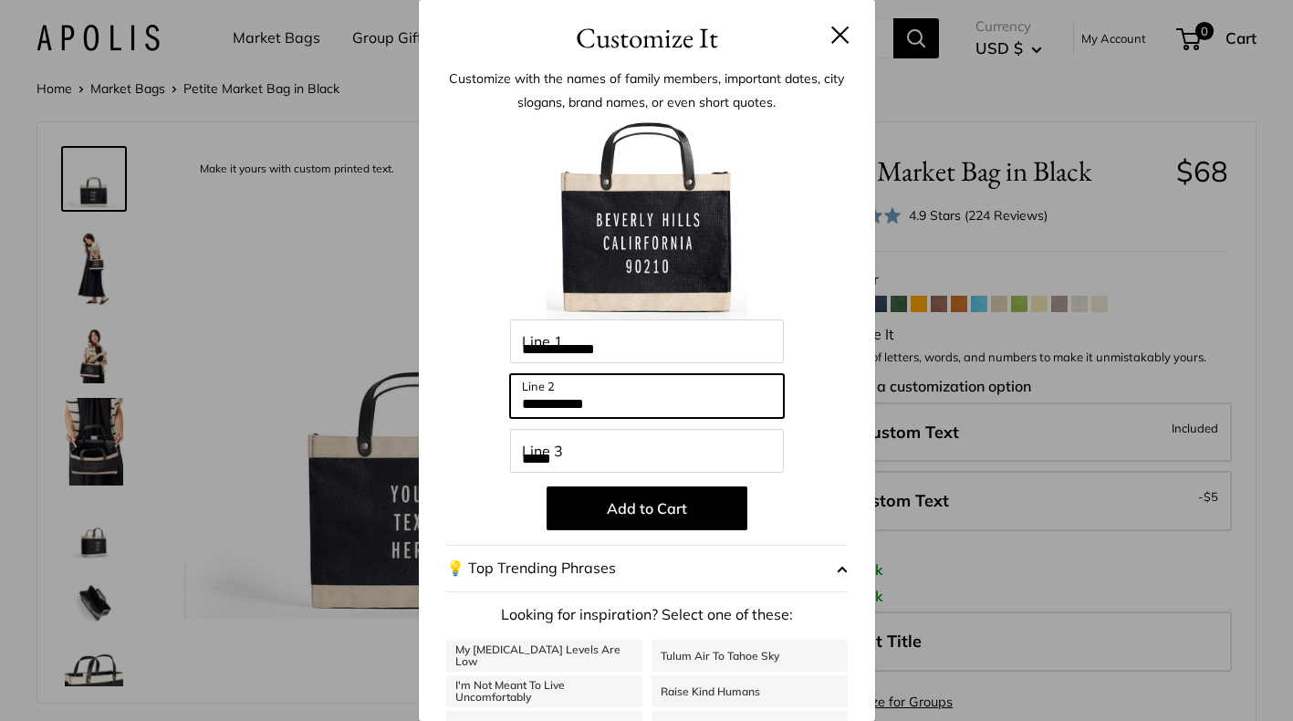
click at [563, 405] on input "**********" at bounding box center [647, 396] width 274 height 44
type input "**********"
click at [817, 348] on div "**********" at bounding box center [646, 490] width 401 height 743
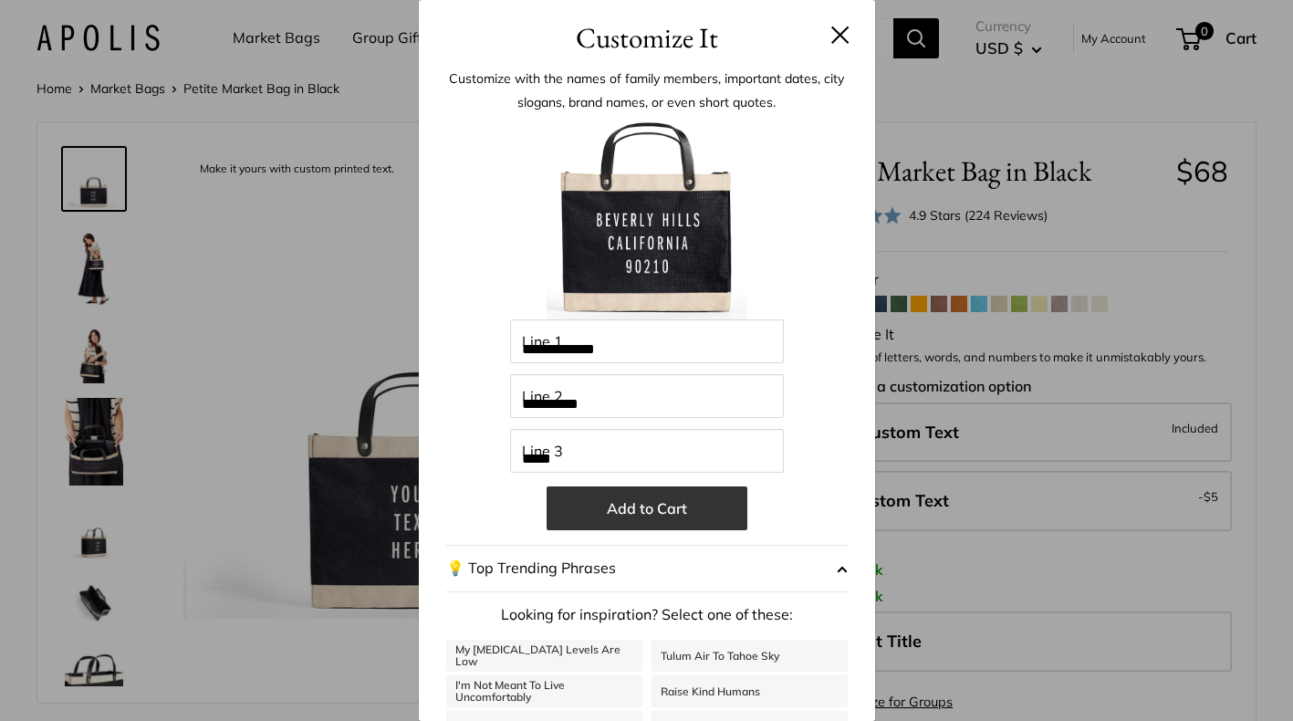
click at [668, 504] on button "Add to Cart" at bounding box center [646, 508] width 201 height 44
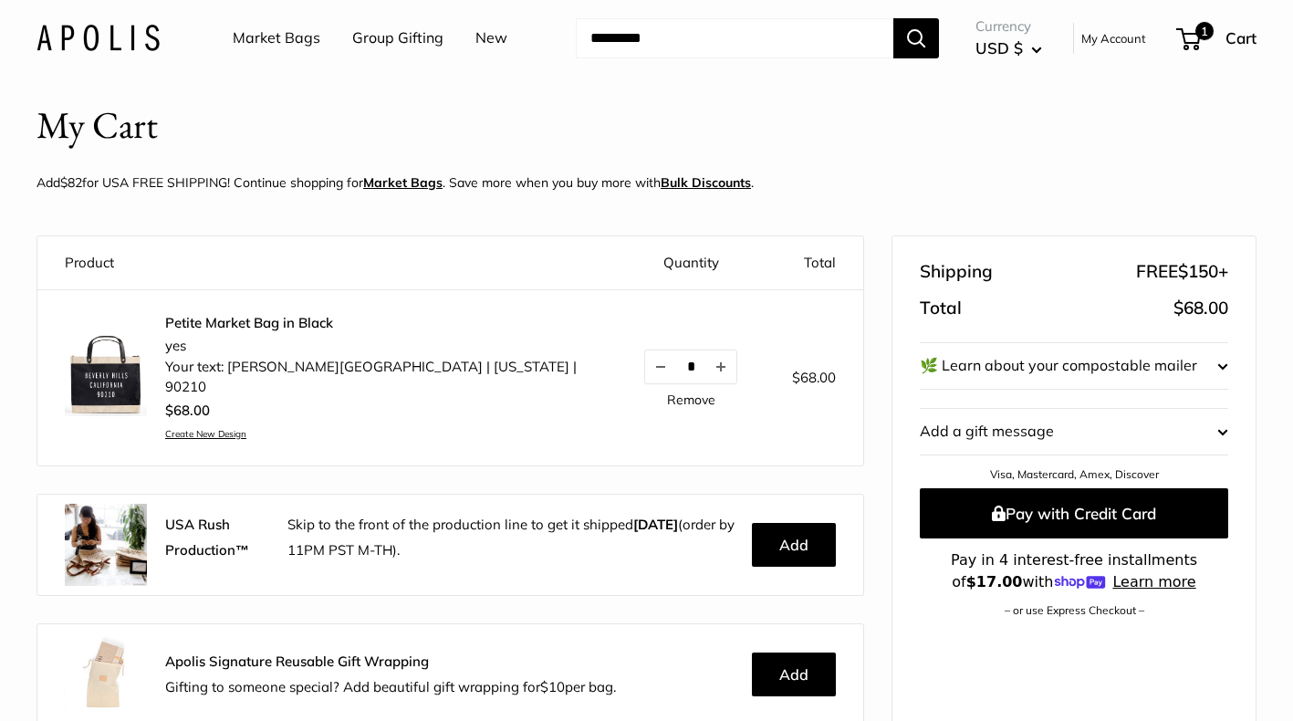
scroll to position [4, 0]
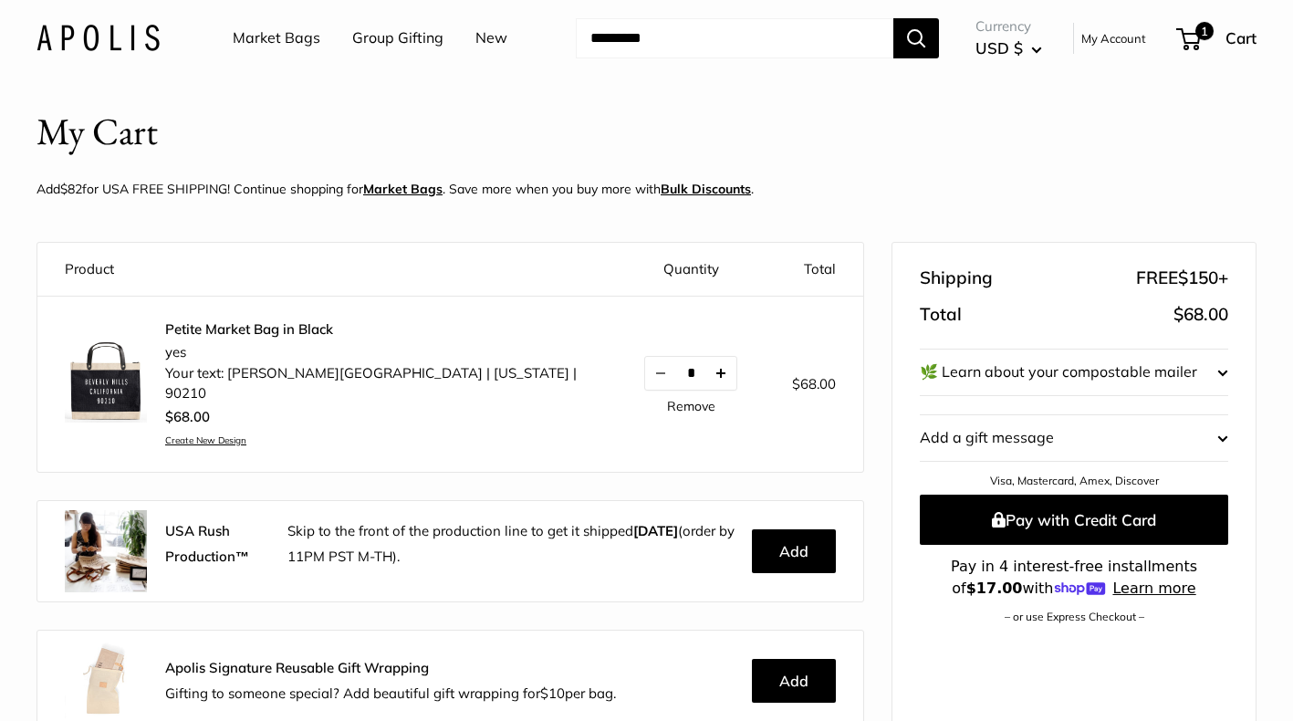
click at [705, 360] on button "Increase quantity by 1" at bounding box center [720, 373] width 31 height 33
click at [349, 372] on li "Your text: [PERSON_NAME][GEOGRAPHIC_DATA] | [US_STATE] | 90210" at bounding box center [373, 383] width 416 height 41
click at [460, 434] on link "Create New Design" at bounding box center [373, 440] width 416 height 12
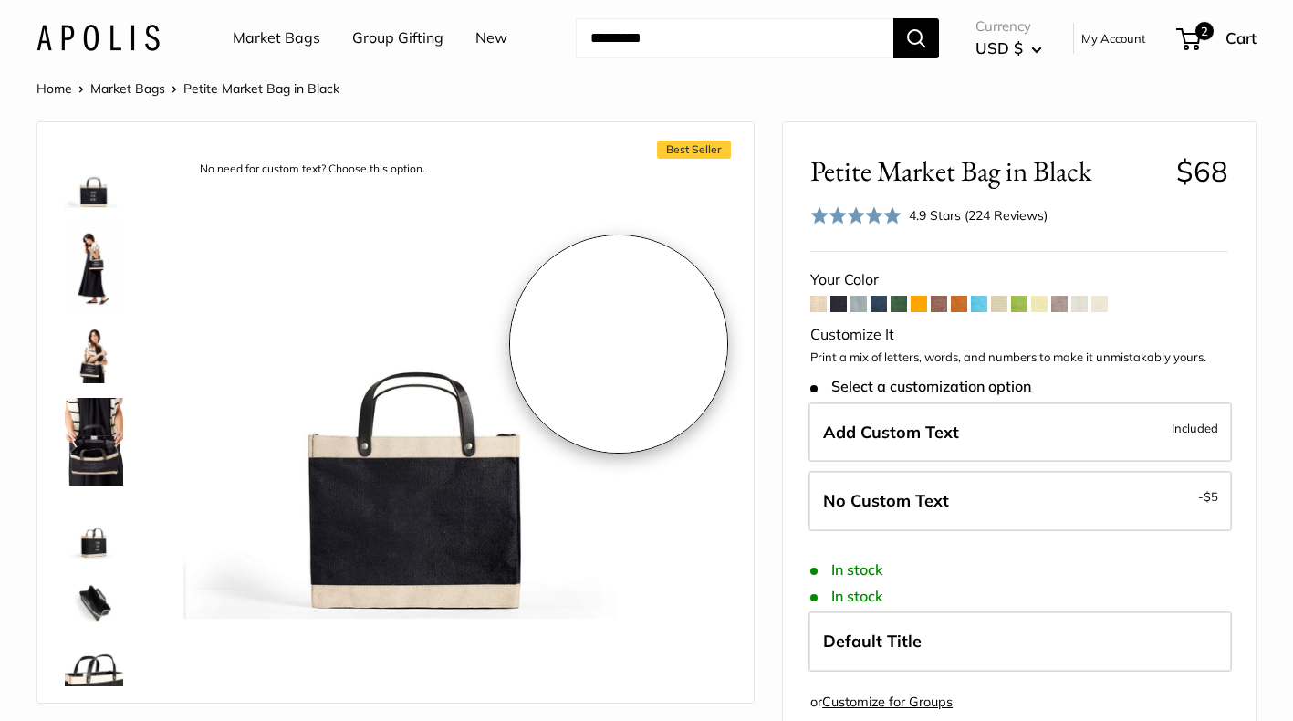
scroll to position [394, 0]
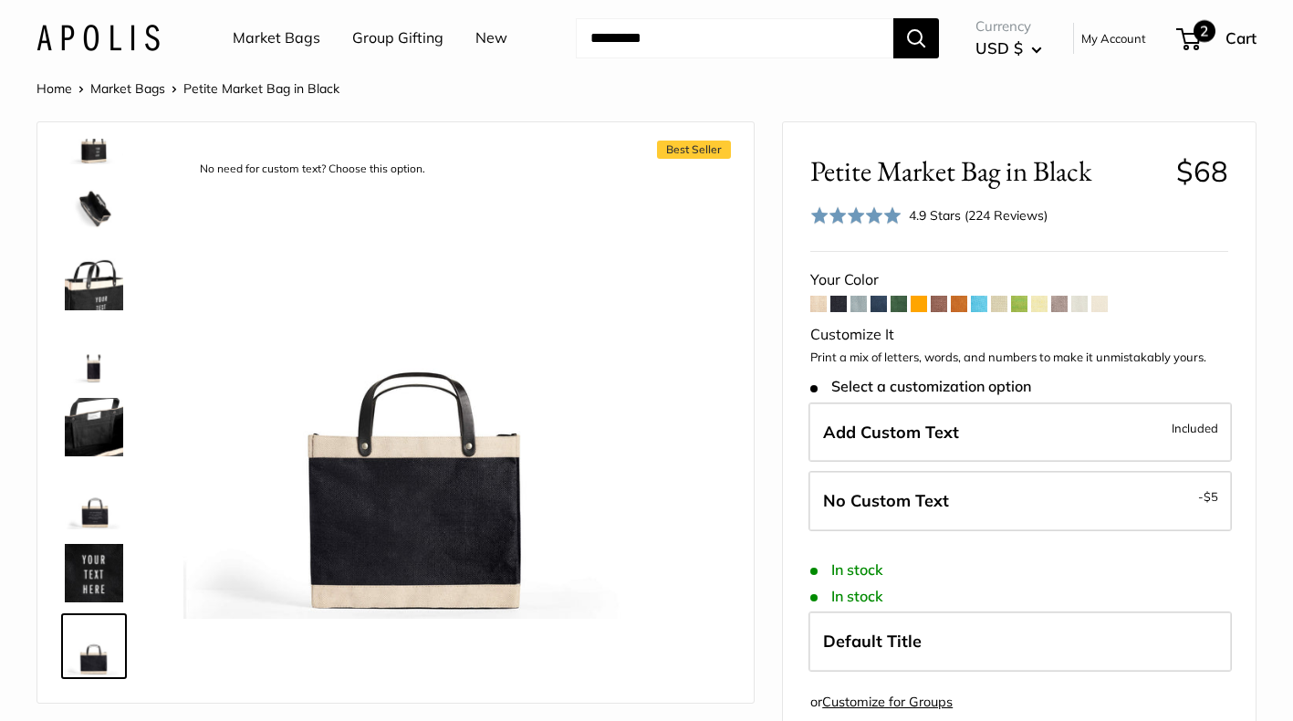
click at [1193, 36] on span "2" at bounding box center [1188, 39] width 25 height 22
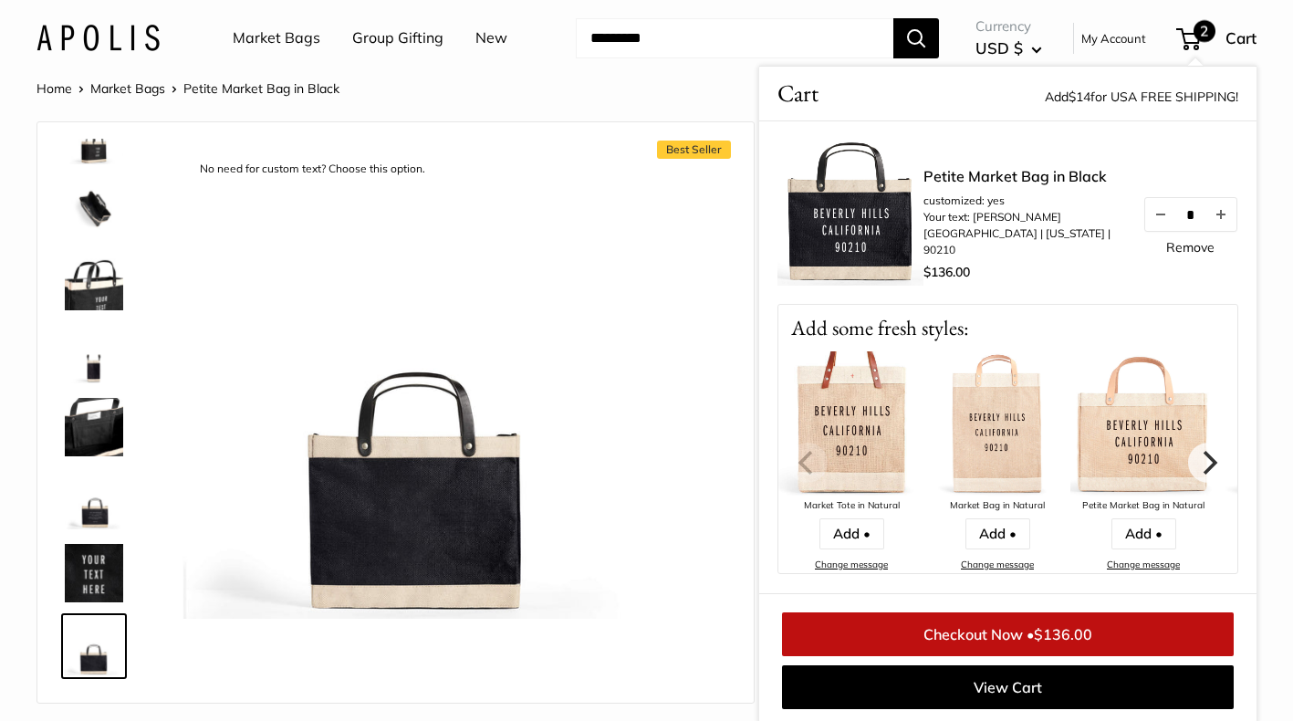
click at [865, 231] on img at bounding box center [850, 213] width 146 height 146
click at [1199, 41] on span "2" at bounding box center [1188, 39] width 25 height 22
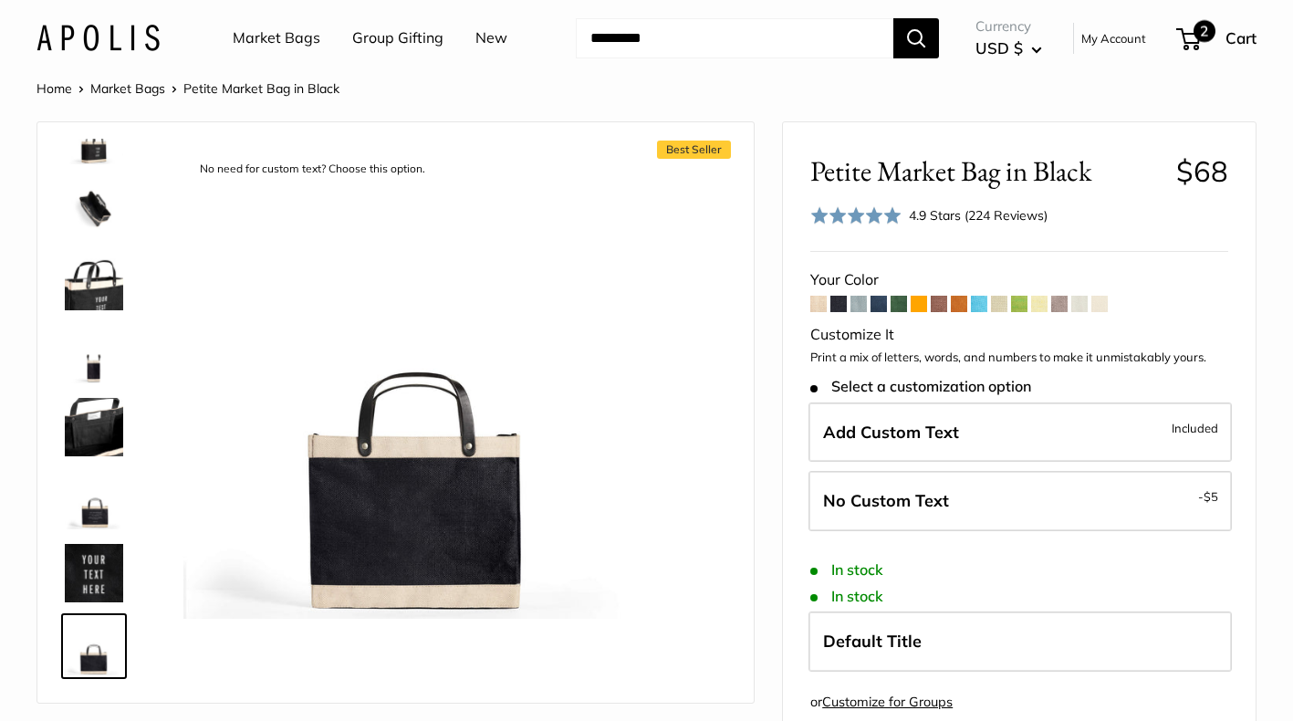
click at [1185, 40] on span at bounding box center [1184, 38] width 5 height 5
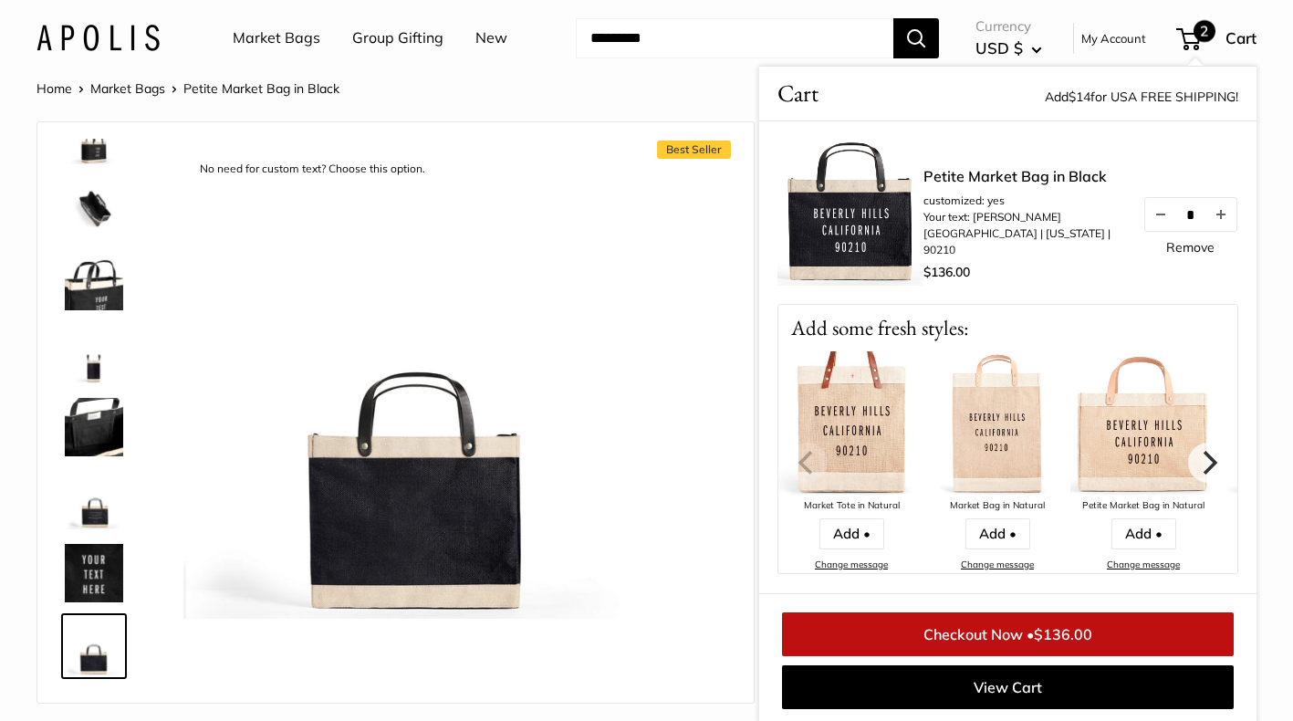
click at [927, 634] on link "Checkout Now • $136.00" at bounding box center [1008, 634] width 452 height 44
